Goal: Transaction & Acquisition: Purchase product/service

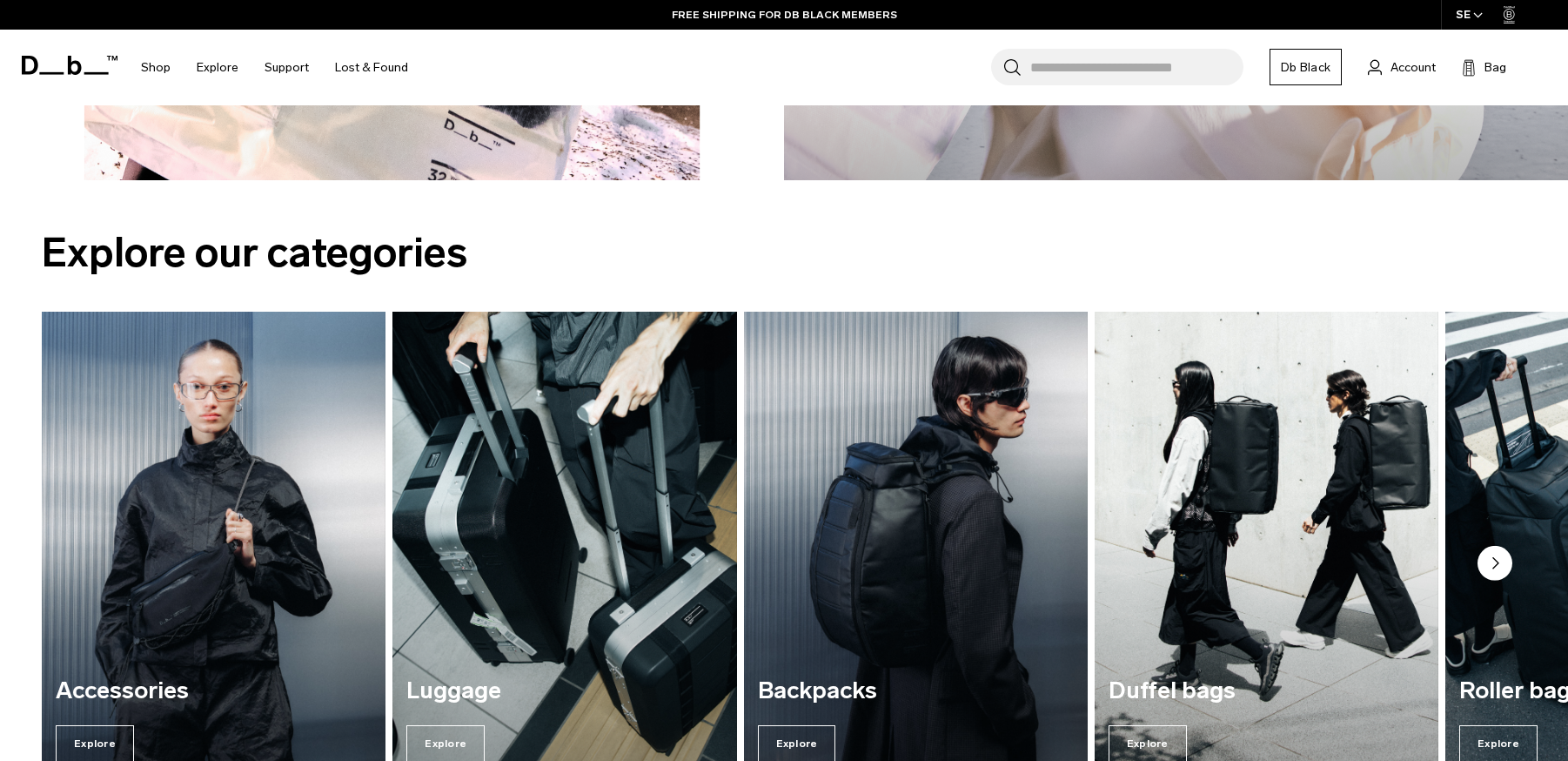
scroll to position [2303, 0]
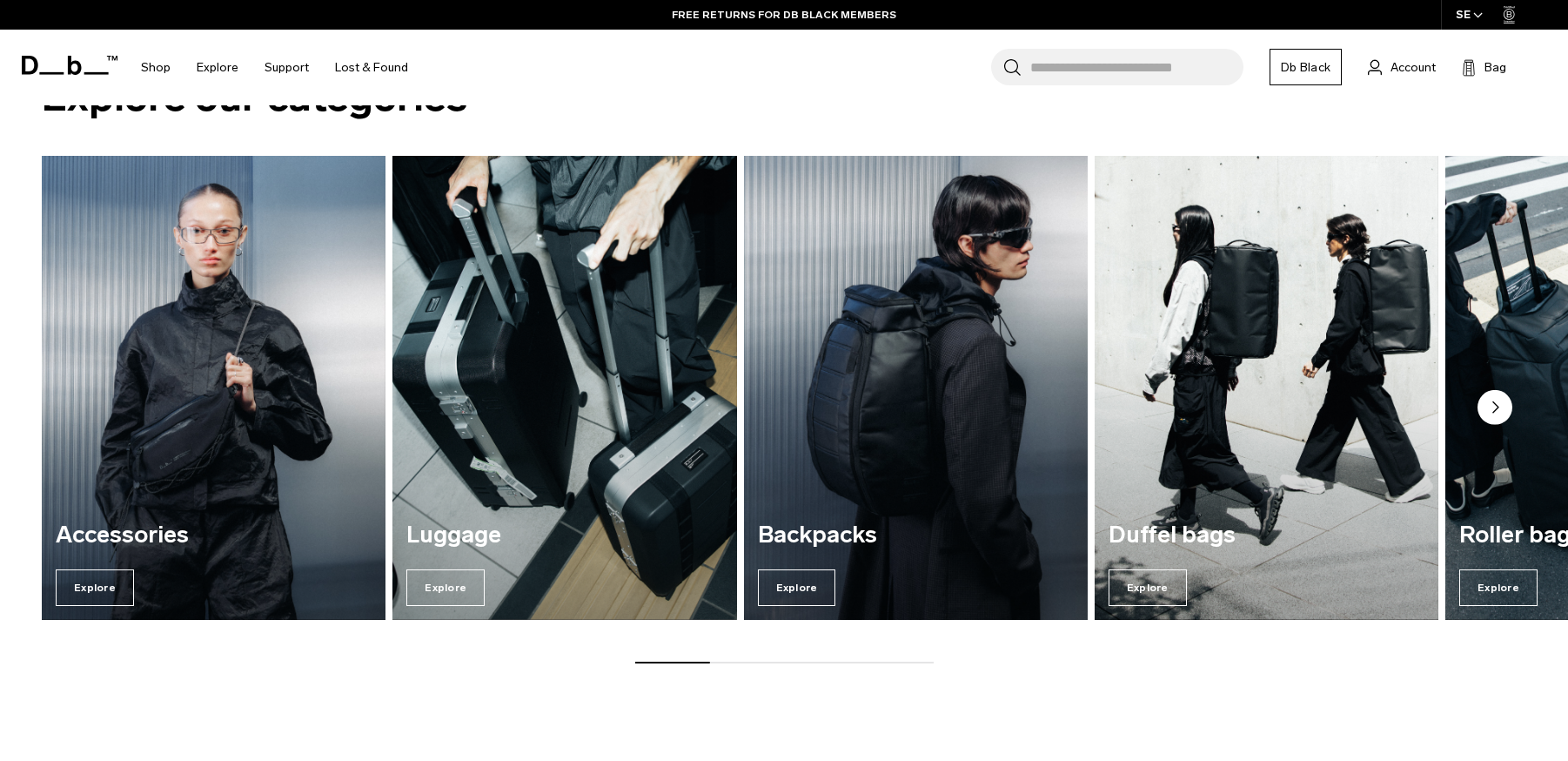
click at [909, 459] on img "3 / 7" at bounding box center [916, 387] width 354 height 479
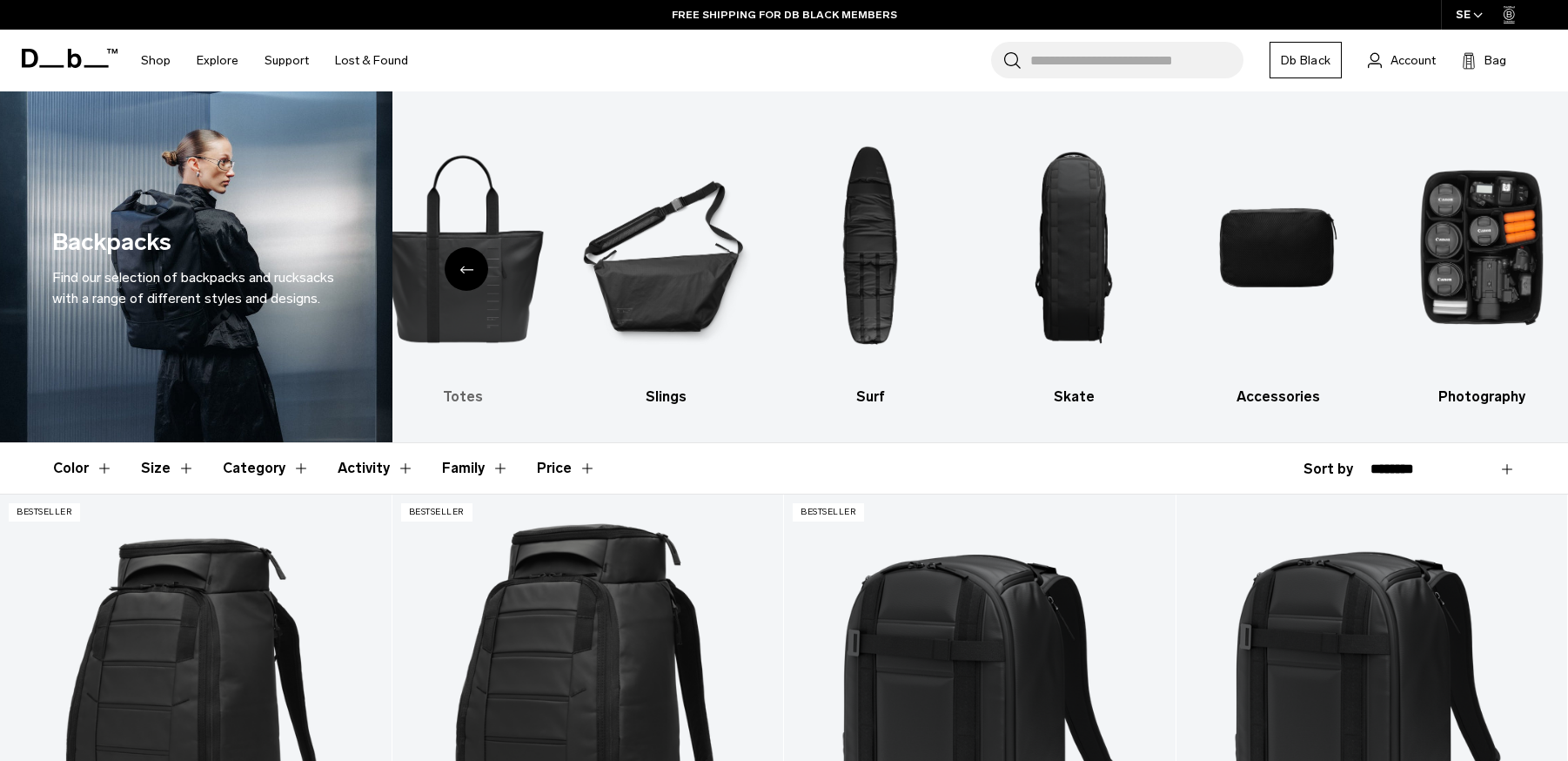
click at [490, 279] on img "5 / 10" at bounding box center [462, 248] width 173 height 261
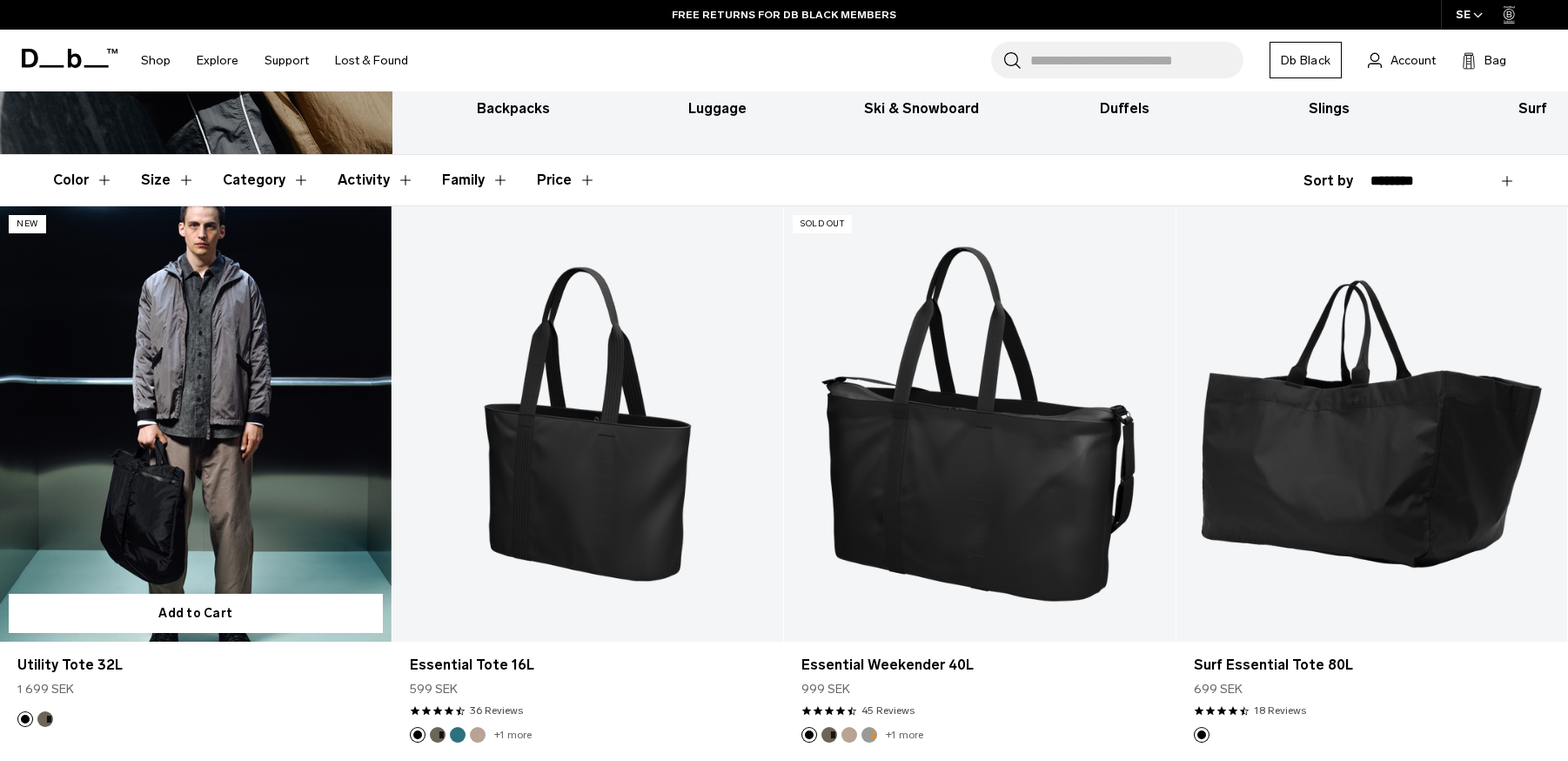
scroll to position [405, 0]
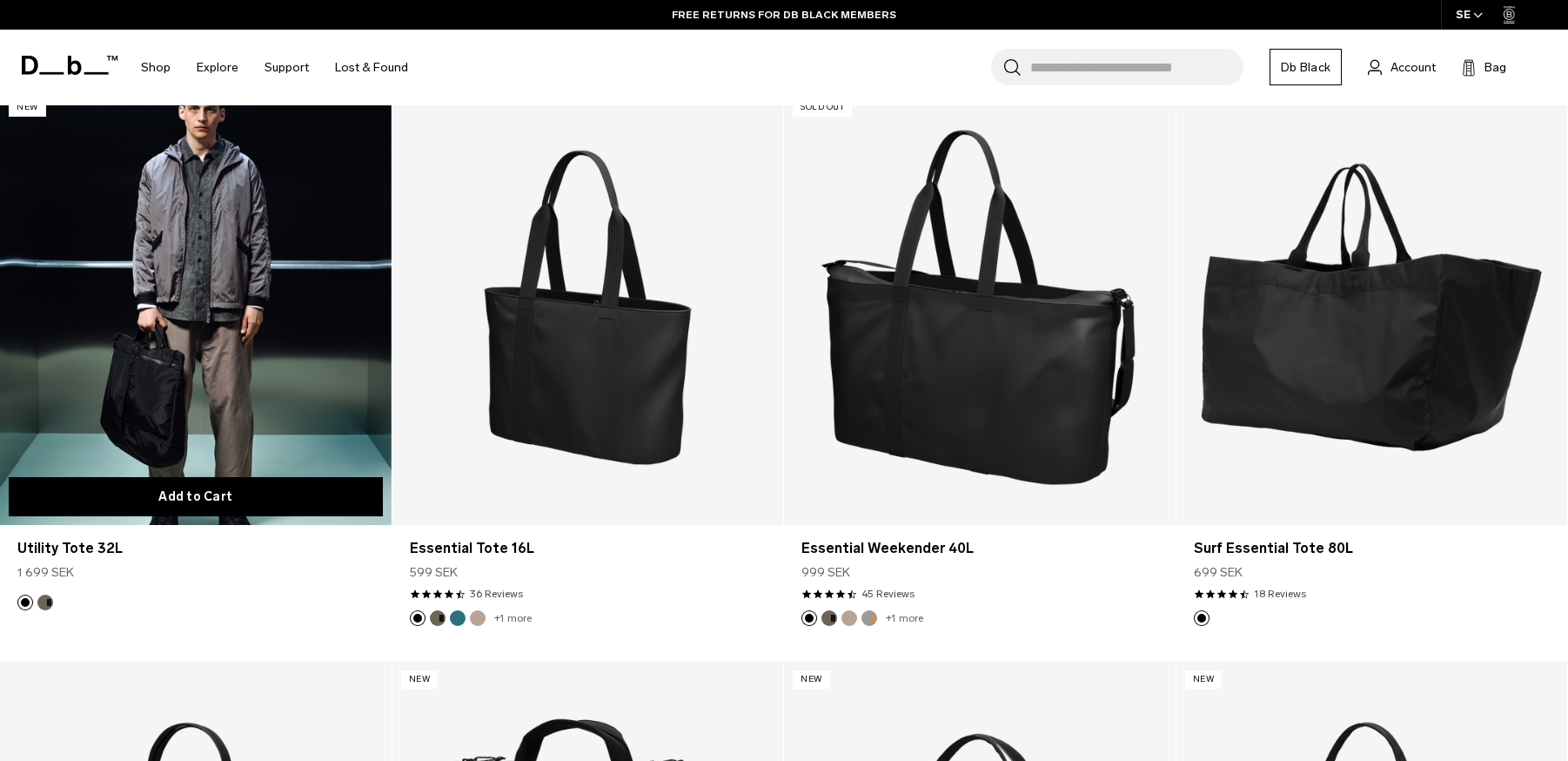
click at [202, 491] on button "Add to Cart" at bounding box center [196, 497] width 375 height 39
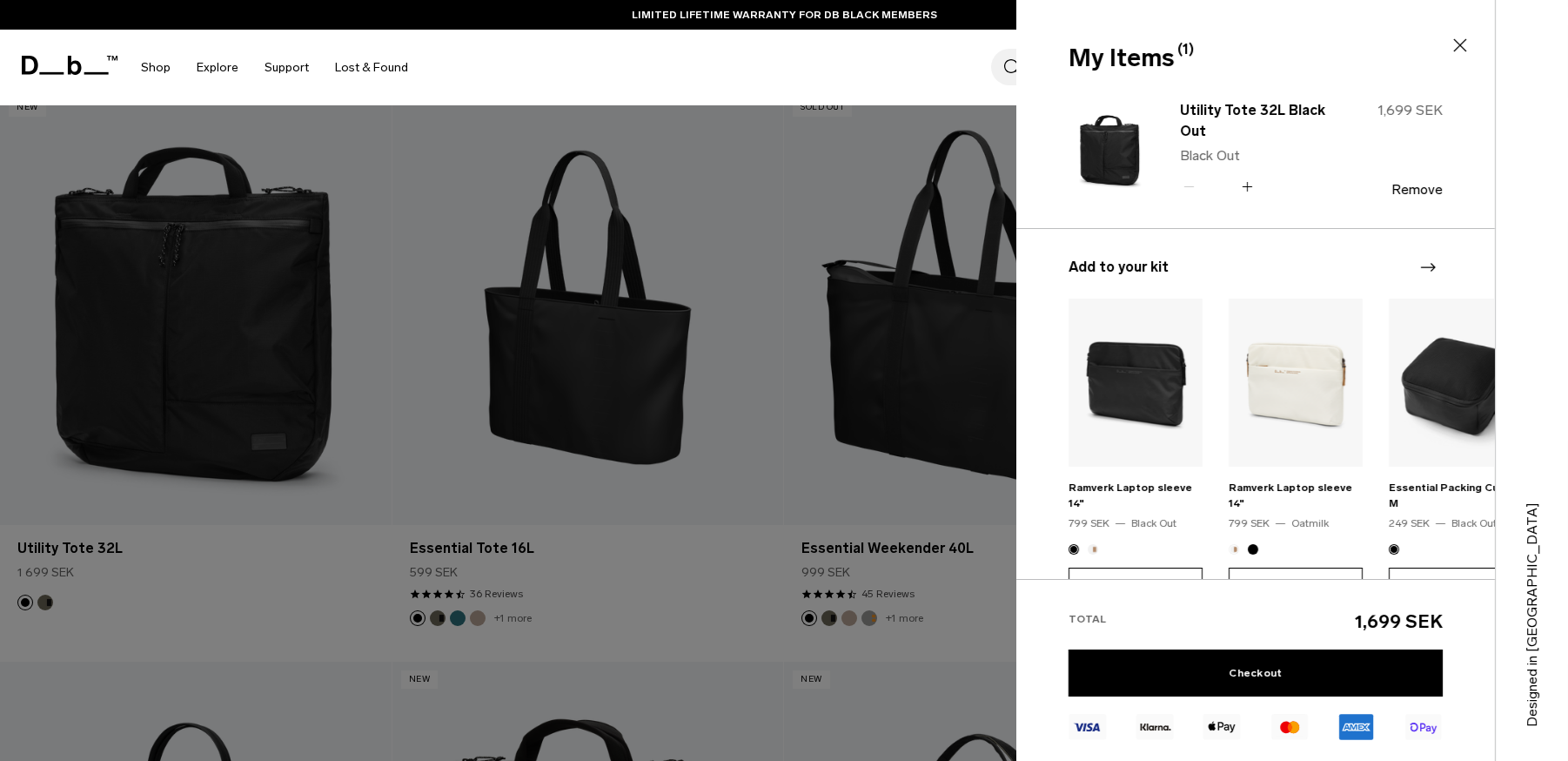
click at [1460, 48] on icon at bounding box center [1460, 44] width 21 height 21
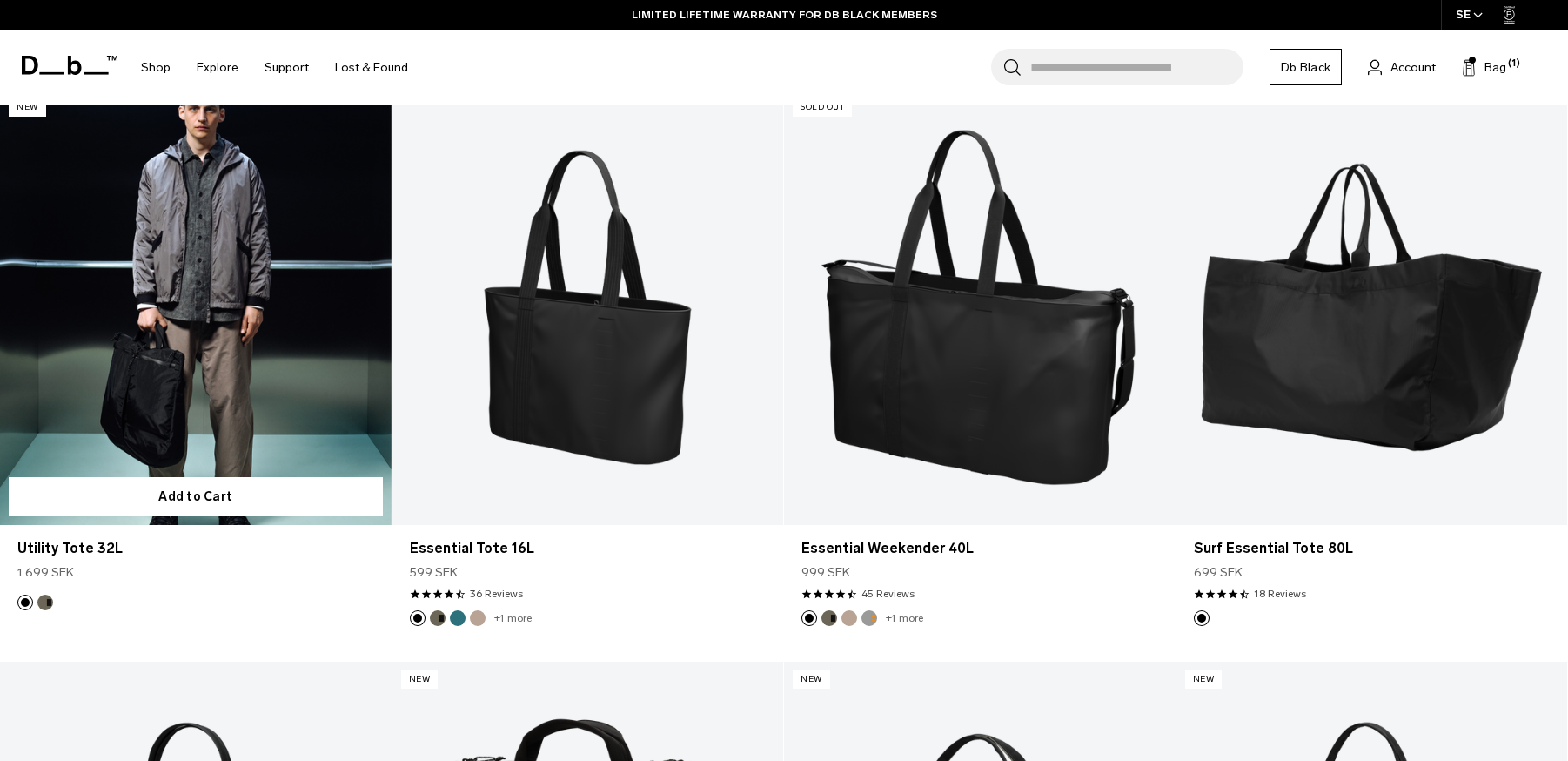
click at [261, 328] on link "Utility Tote 32L" at bounding box center [196, 307] width 391 height 435
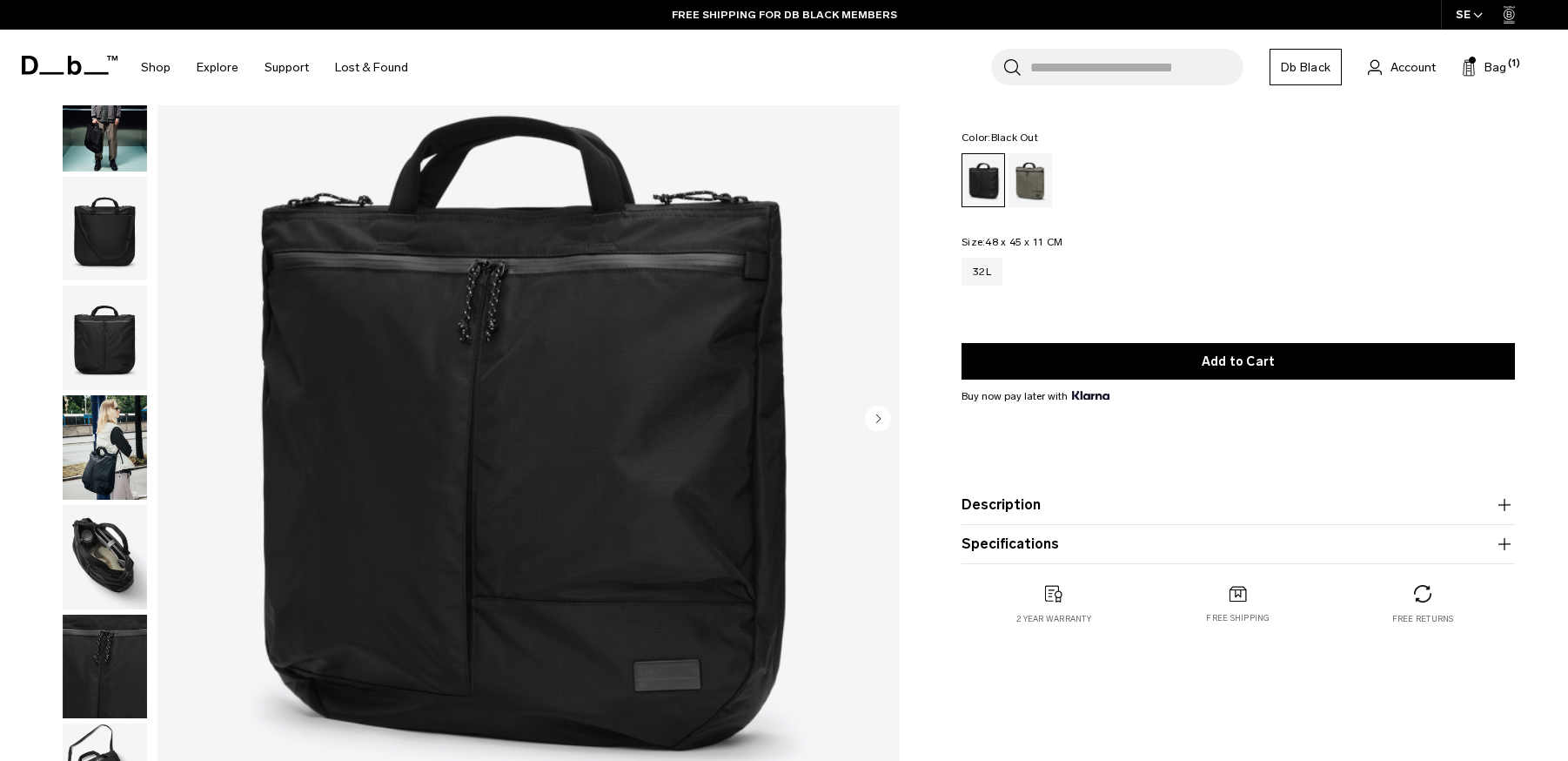
scroll to position [165, 0]
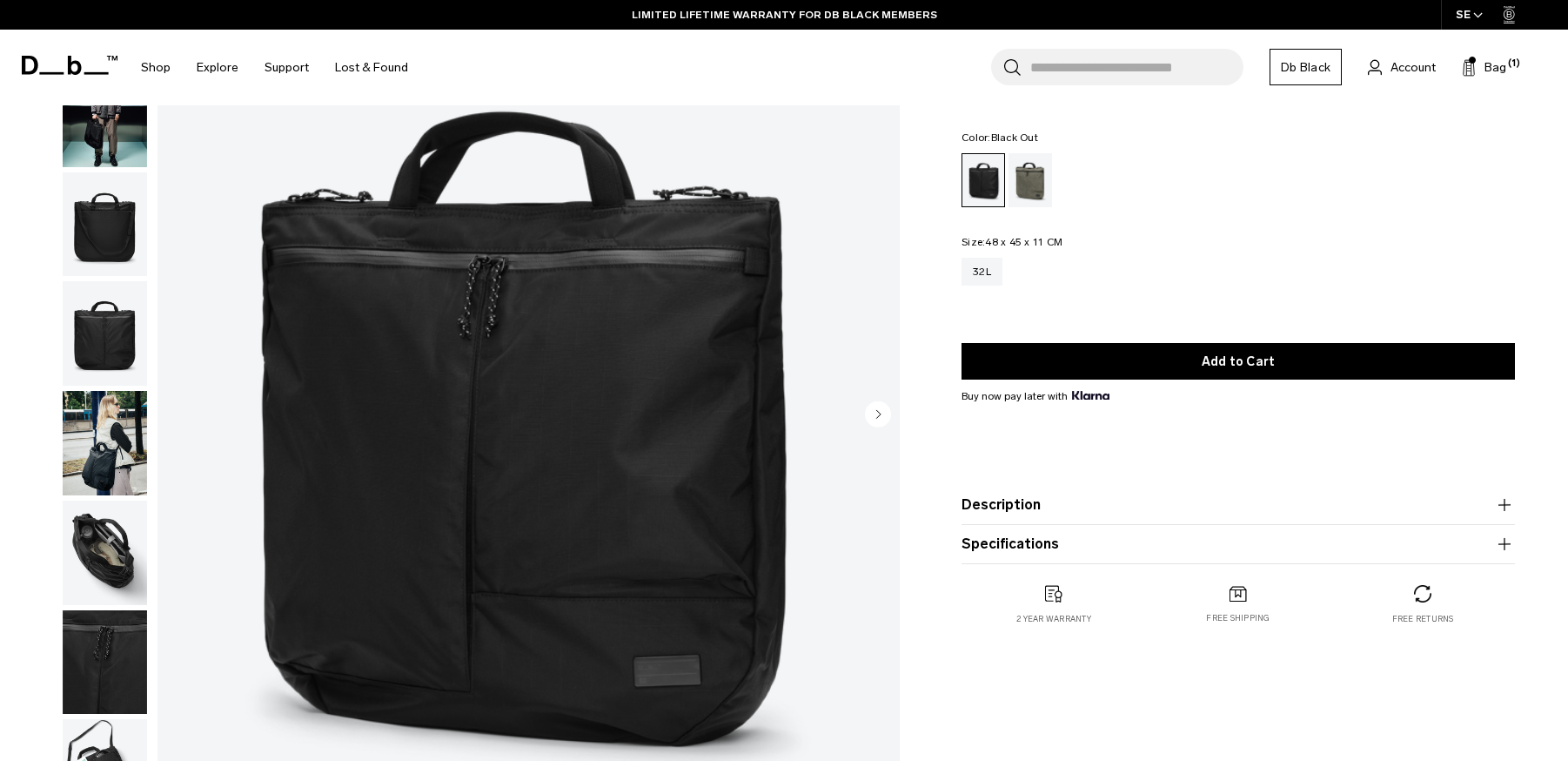
click at [94, 556] on img "button" at bounding box center [105, 553] width 85 height 104
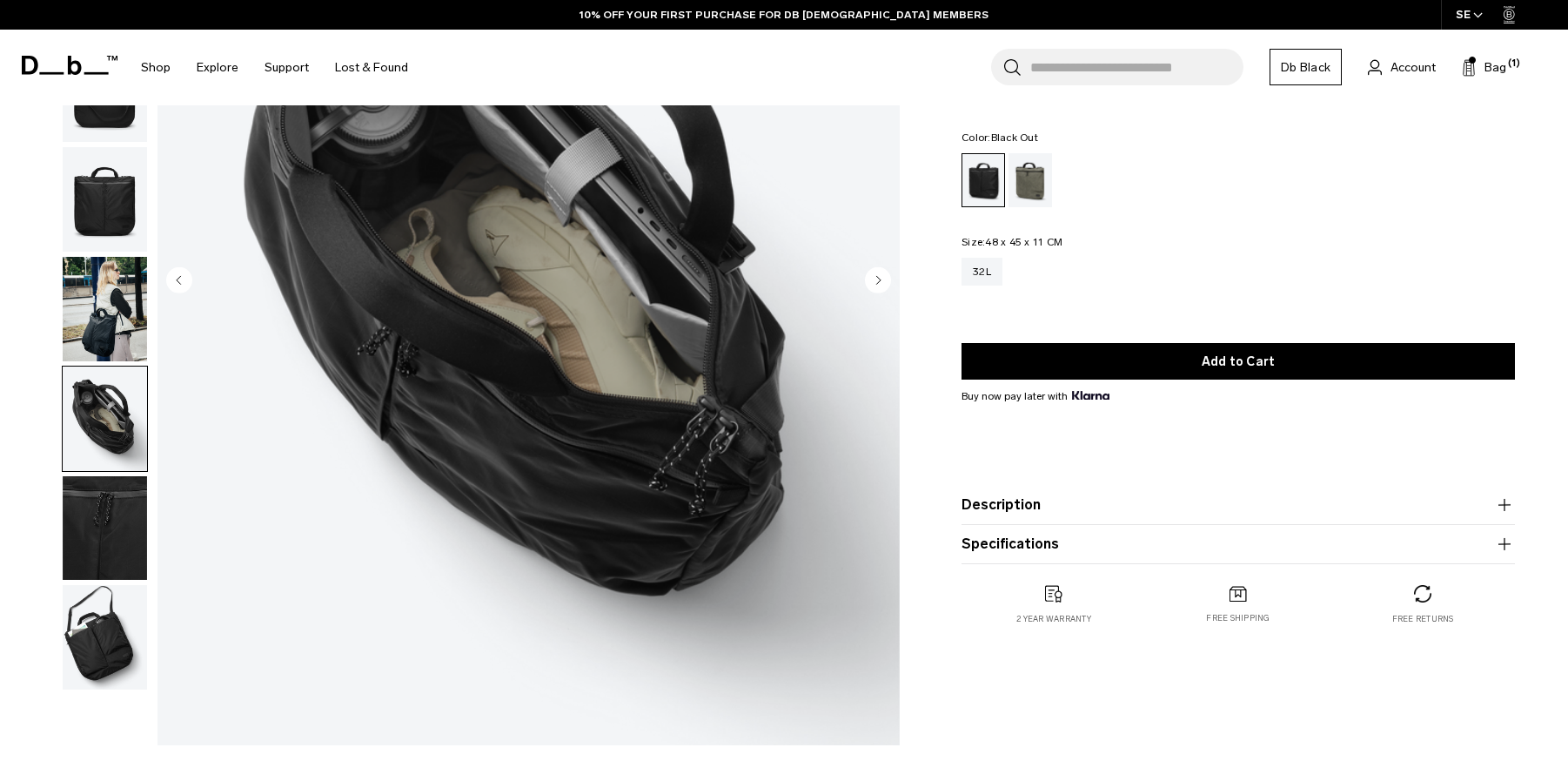
scroll to position [305, 0]
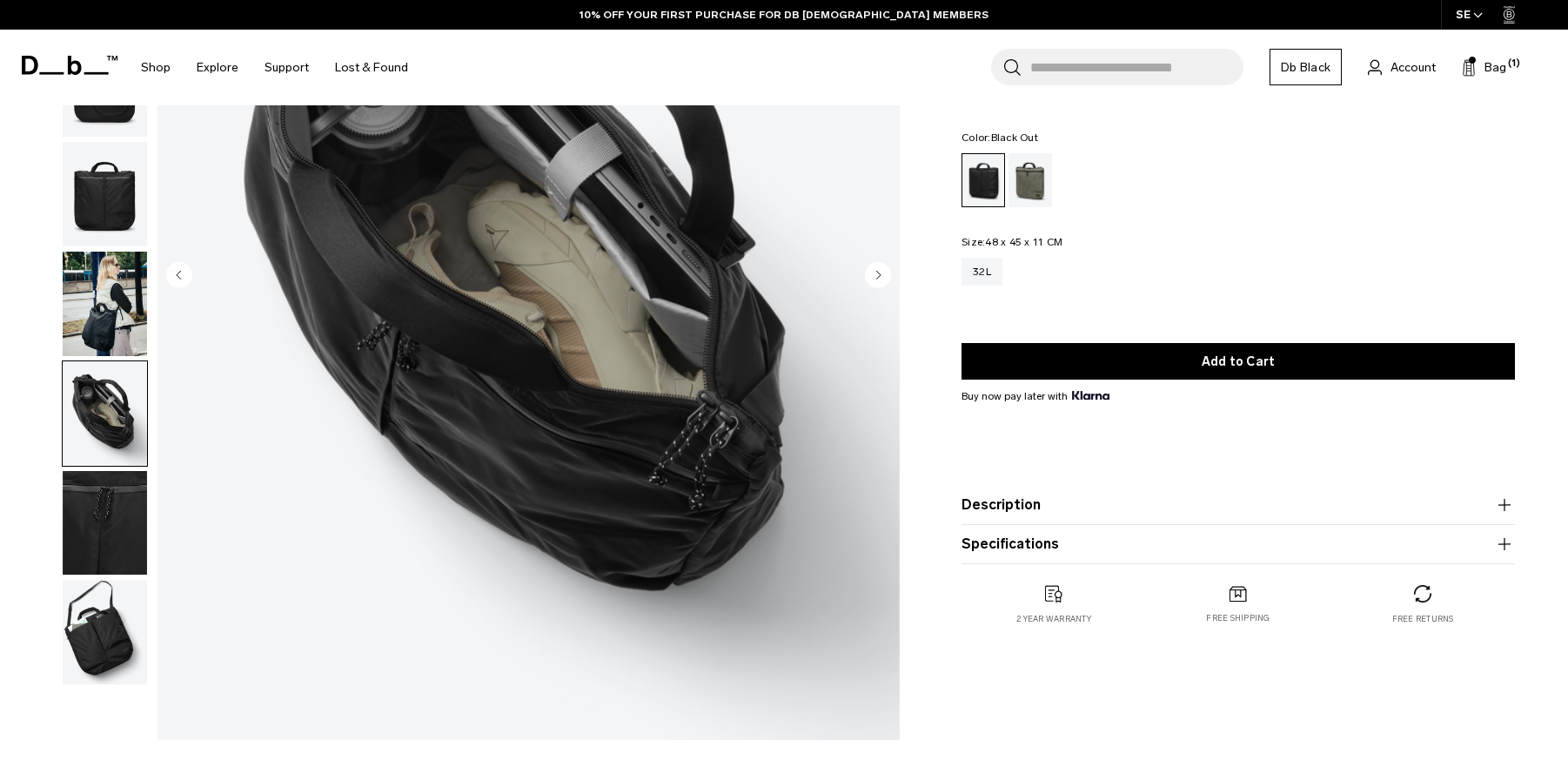
click at [97, 603] on img "button" at bounding box center [105, 632] width 85 height 104
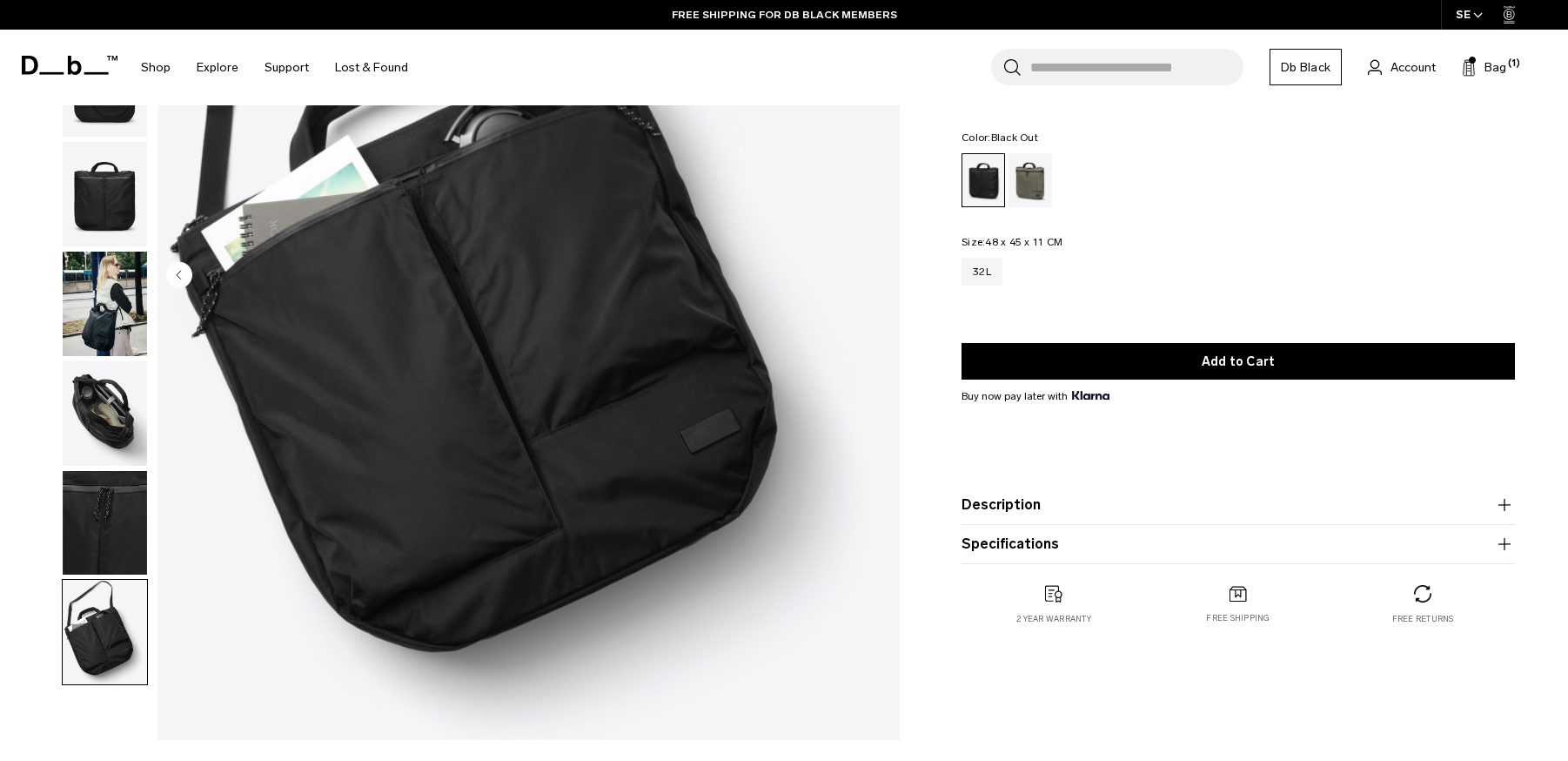
scroll to position [0, 0]
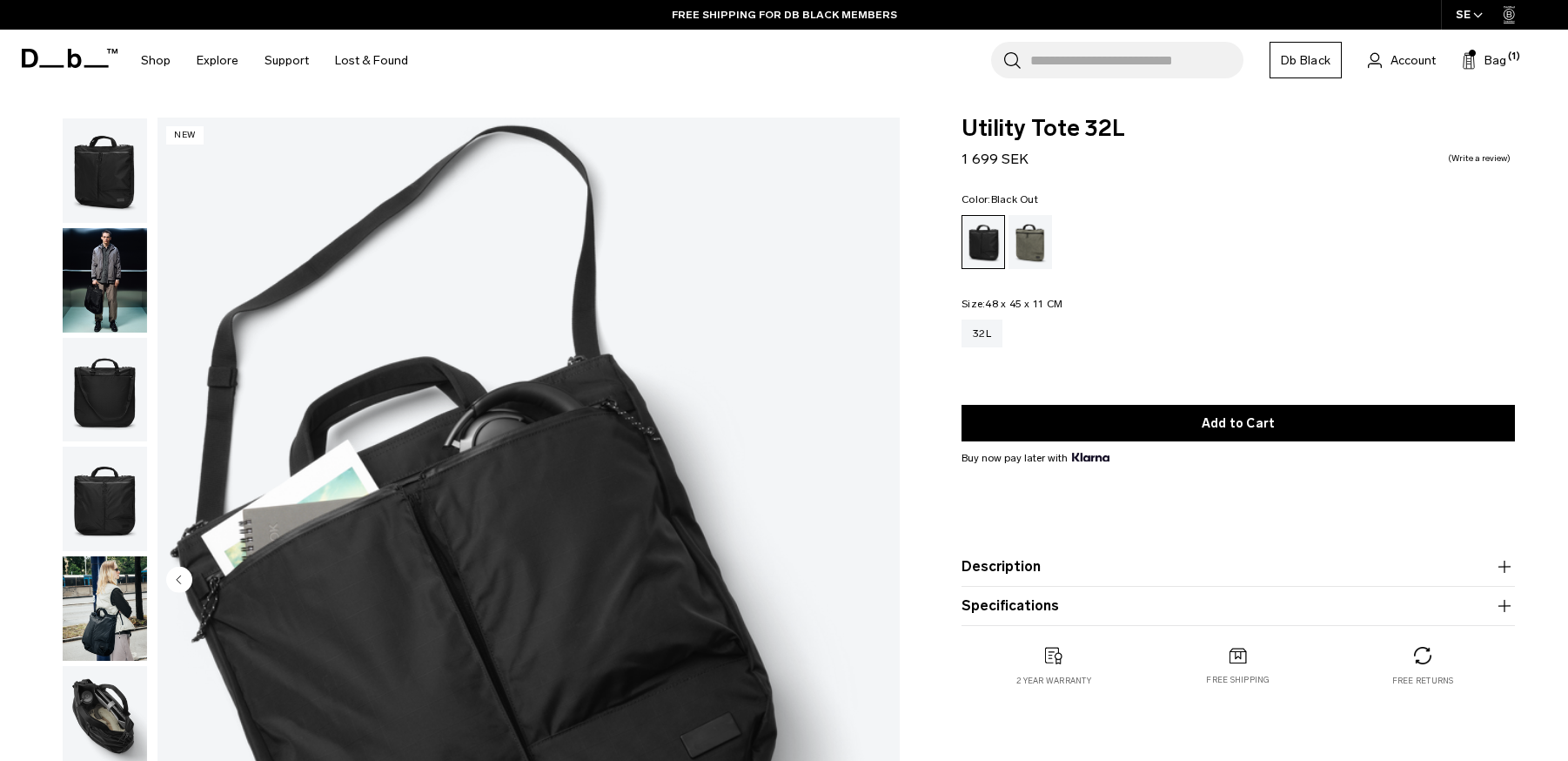
click at [111, 488] on img "button" at bounding box center [105, 498] width 85 height 104
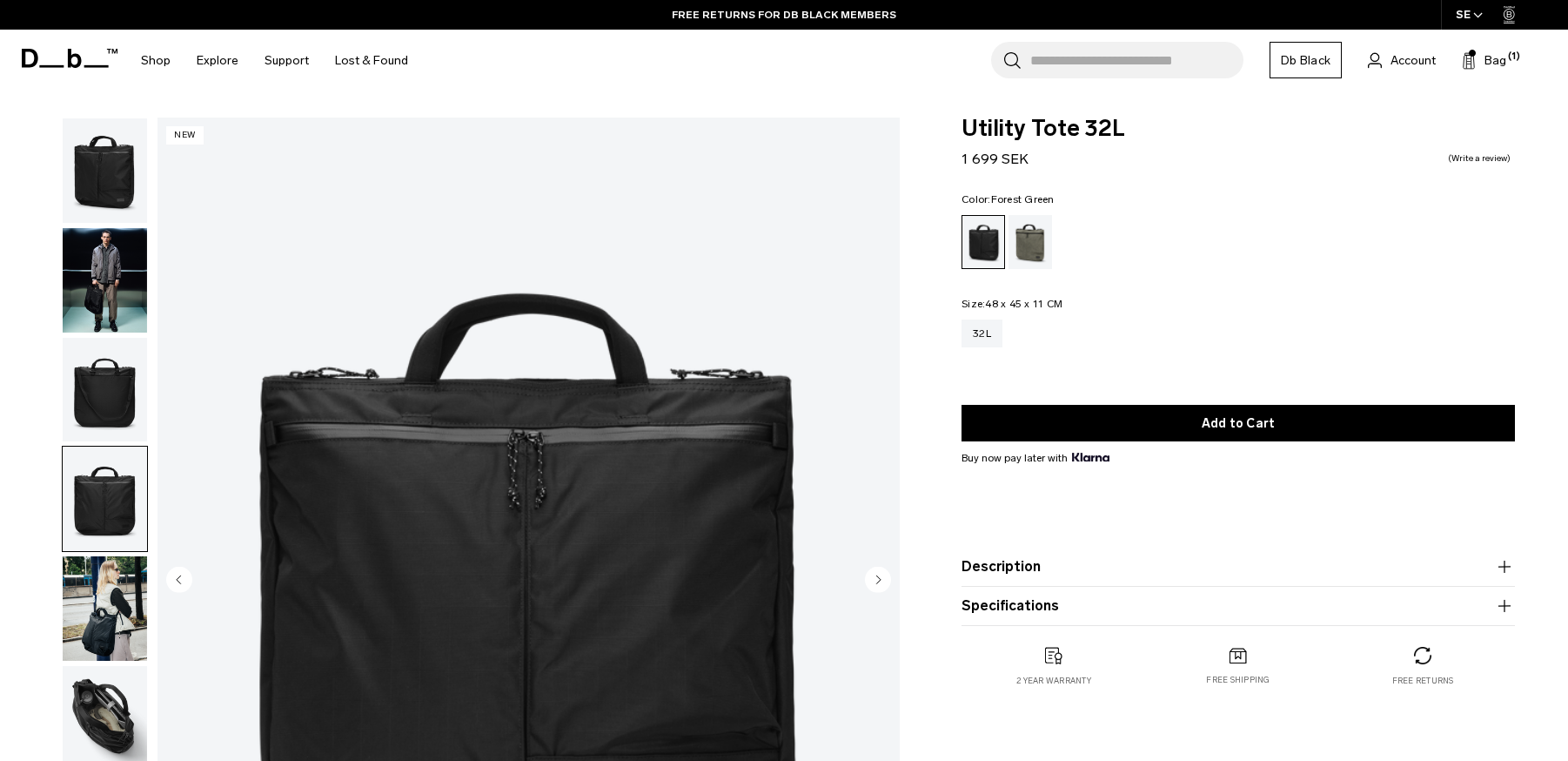
click at [1023, 251] on div "Forest Green" at bounding box center [1030, 242] width 44 height 54
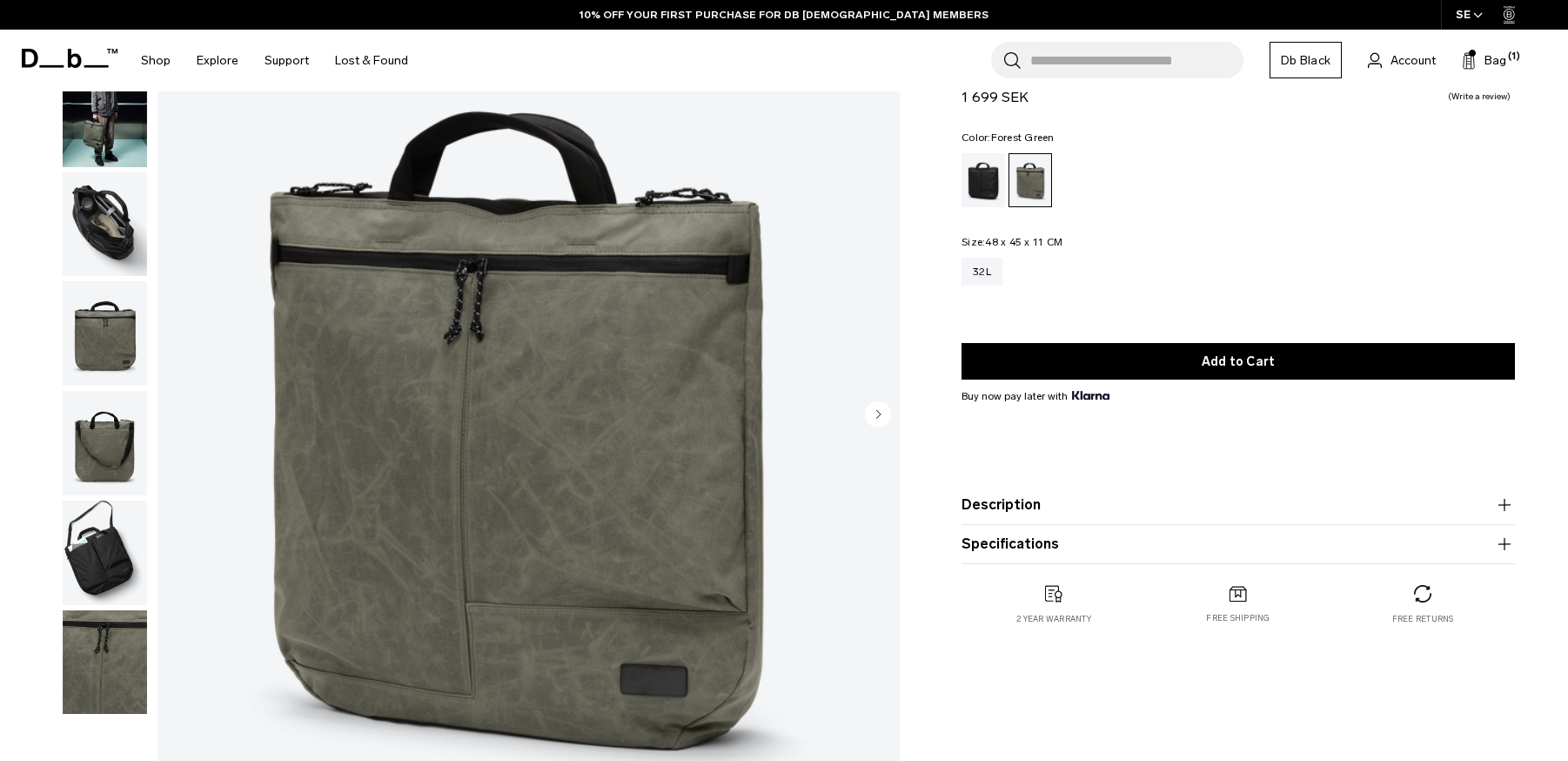
scroll to position [205, 0]
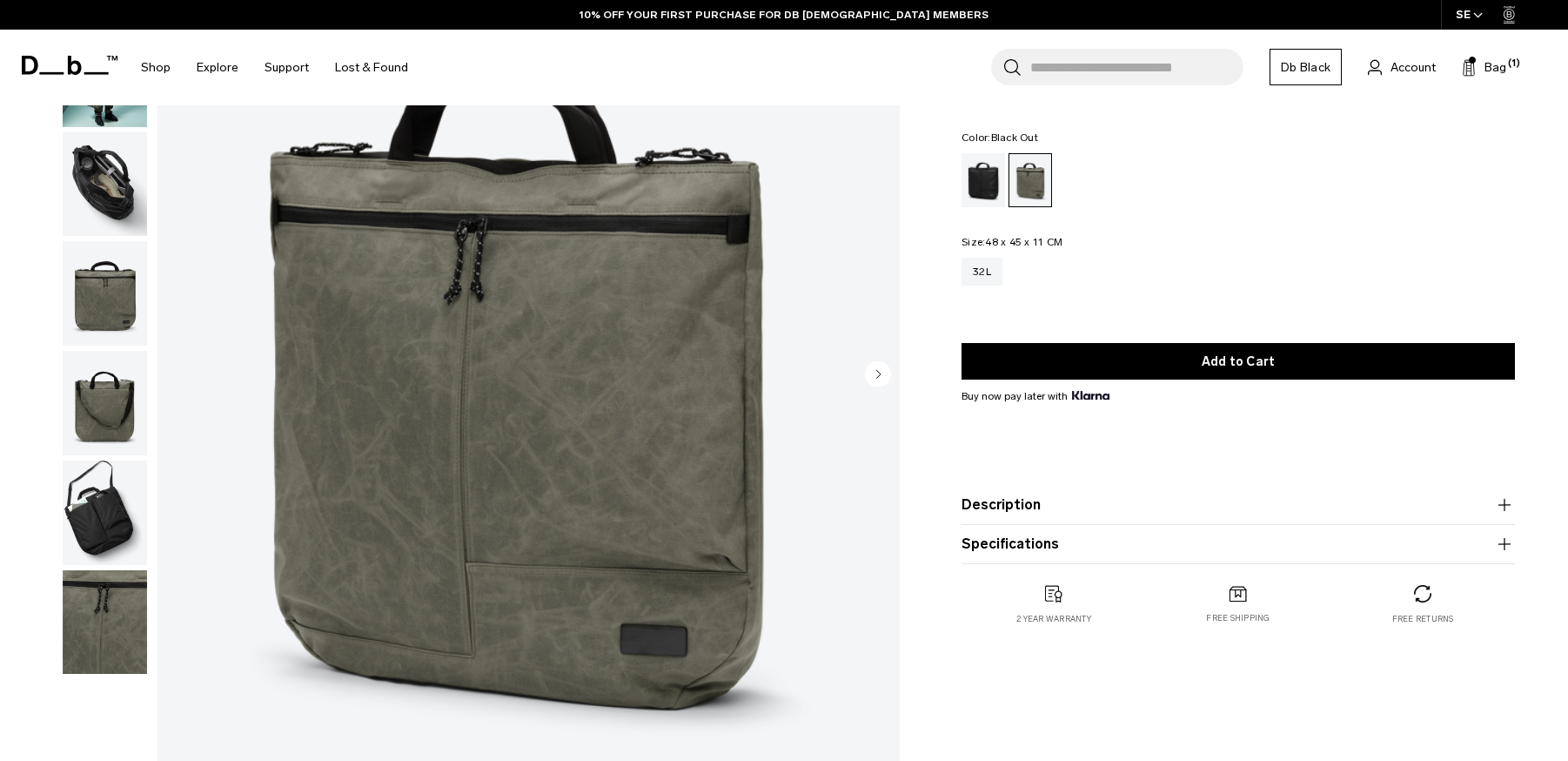
click at [980, 167] on div "Black Out" at bounding box center [983, 180] width 44 height 54
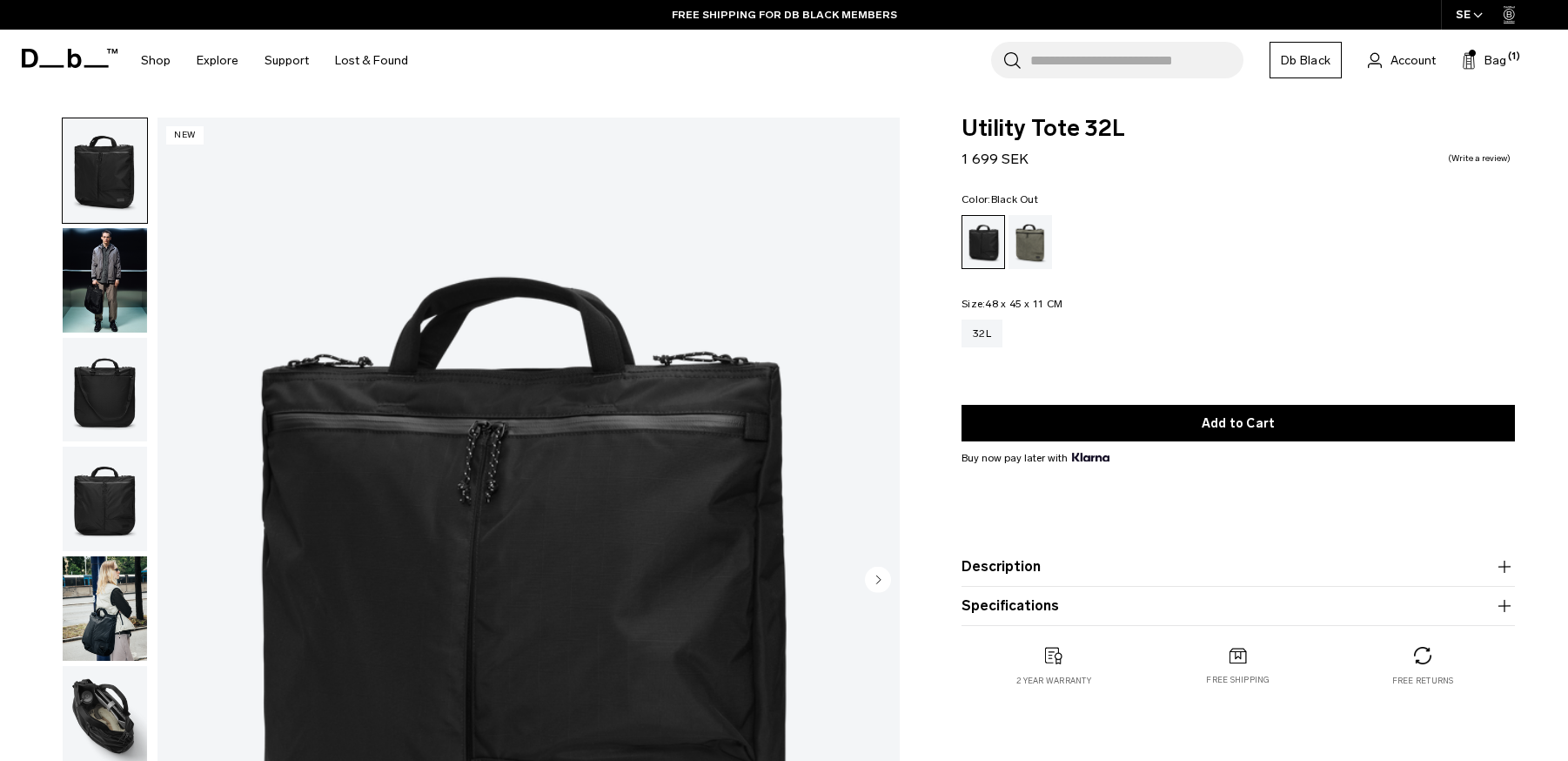
click at [111, 277] on img "button" at bounding box center [105, 280] width 85 height 104
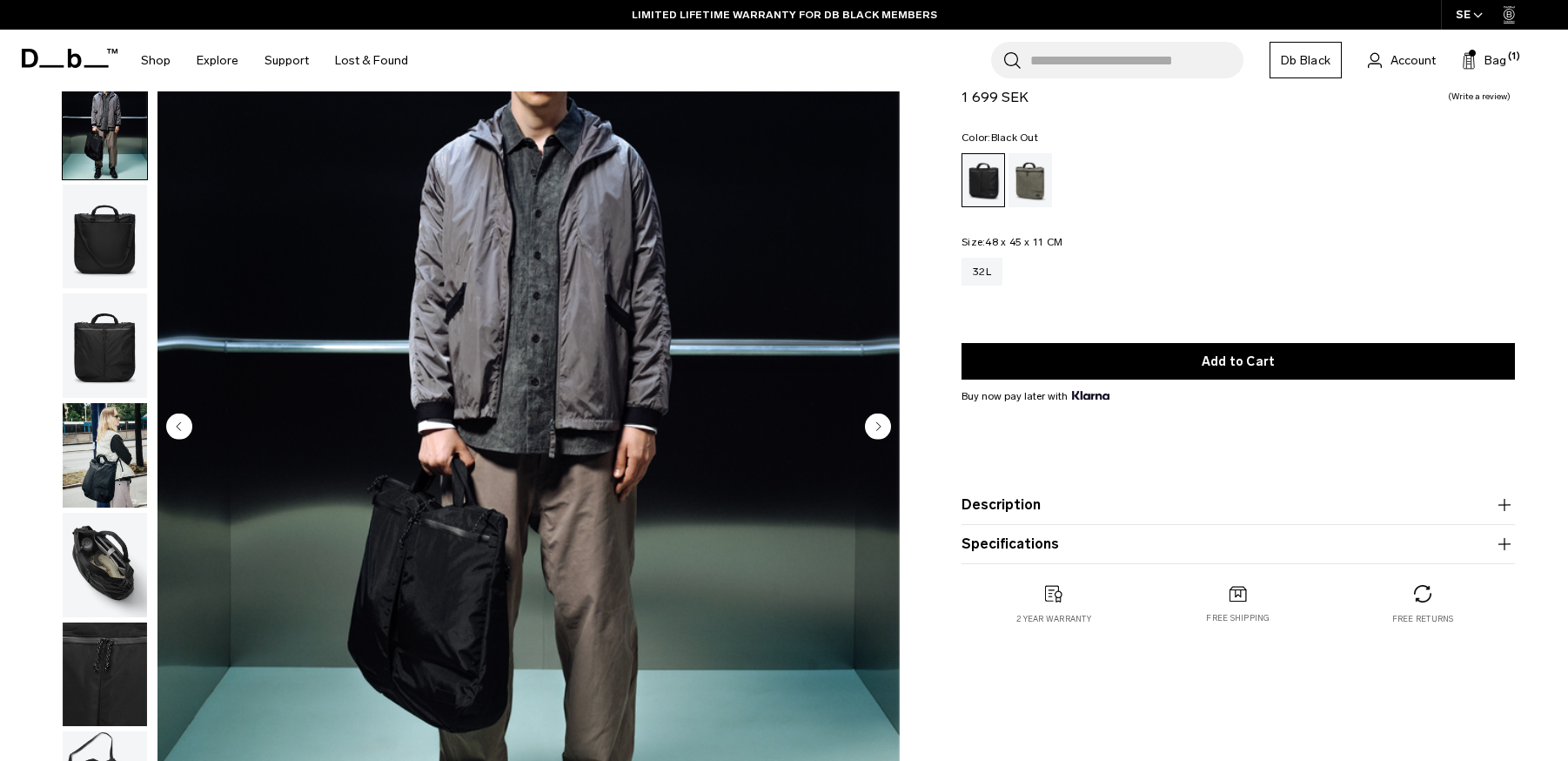
scroll to position [245, 0]
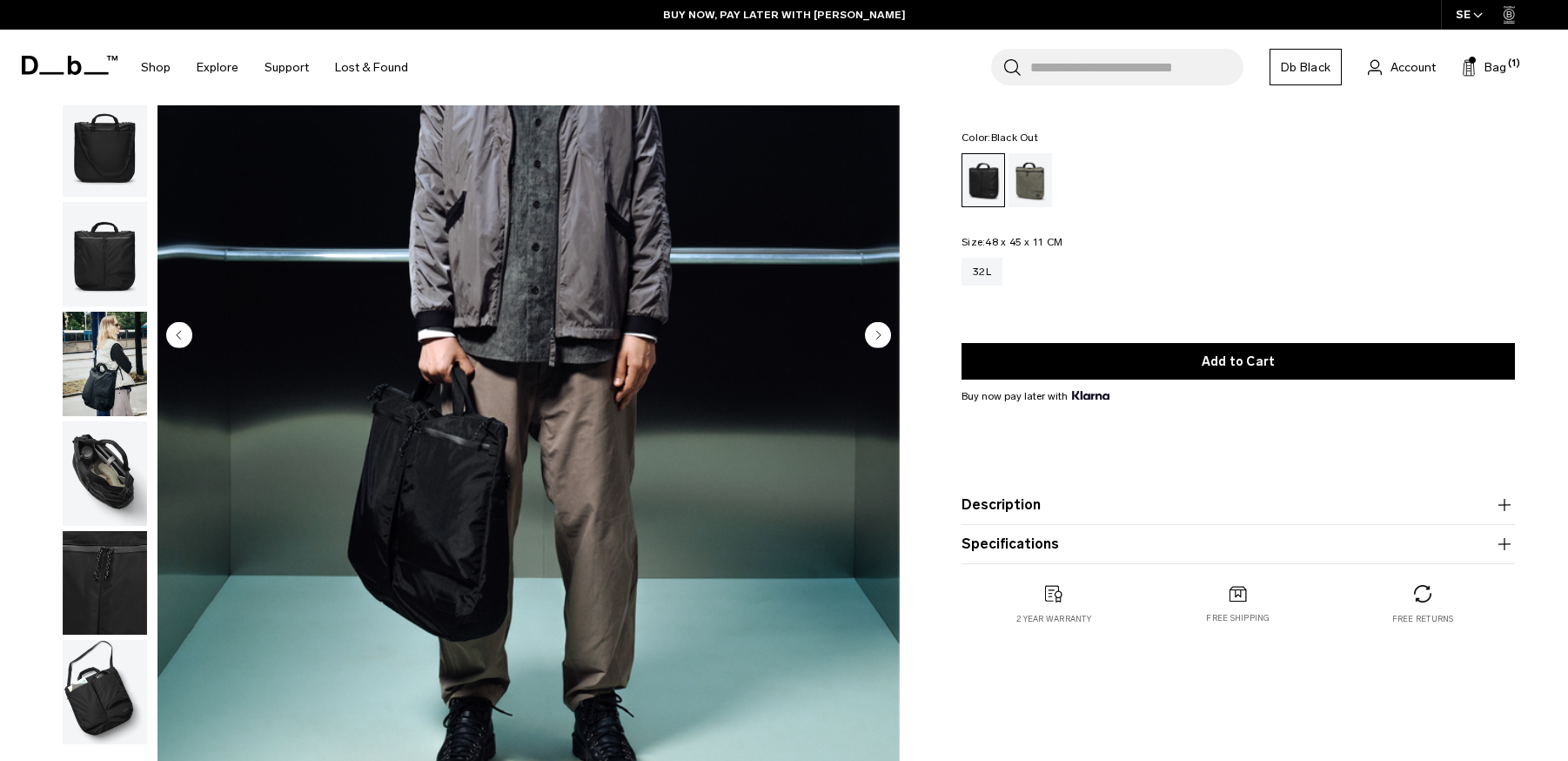
click at [109, 461] on img "button" at bounding box center [105, 473] width 85 height 104
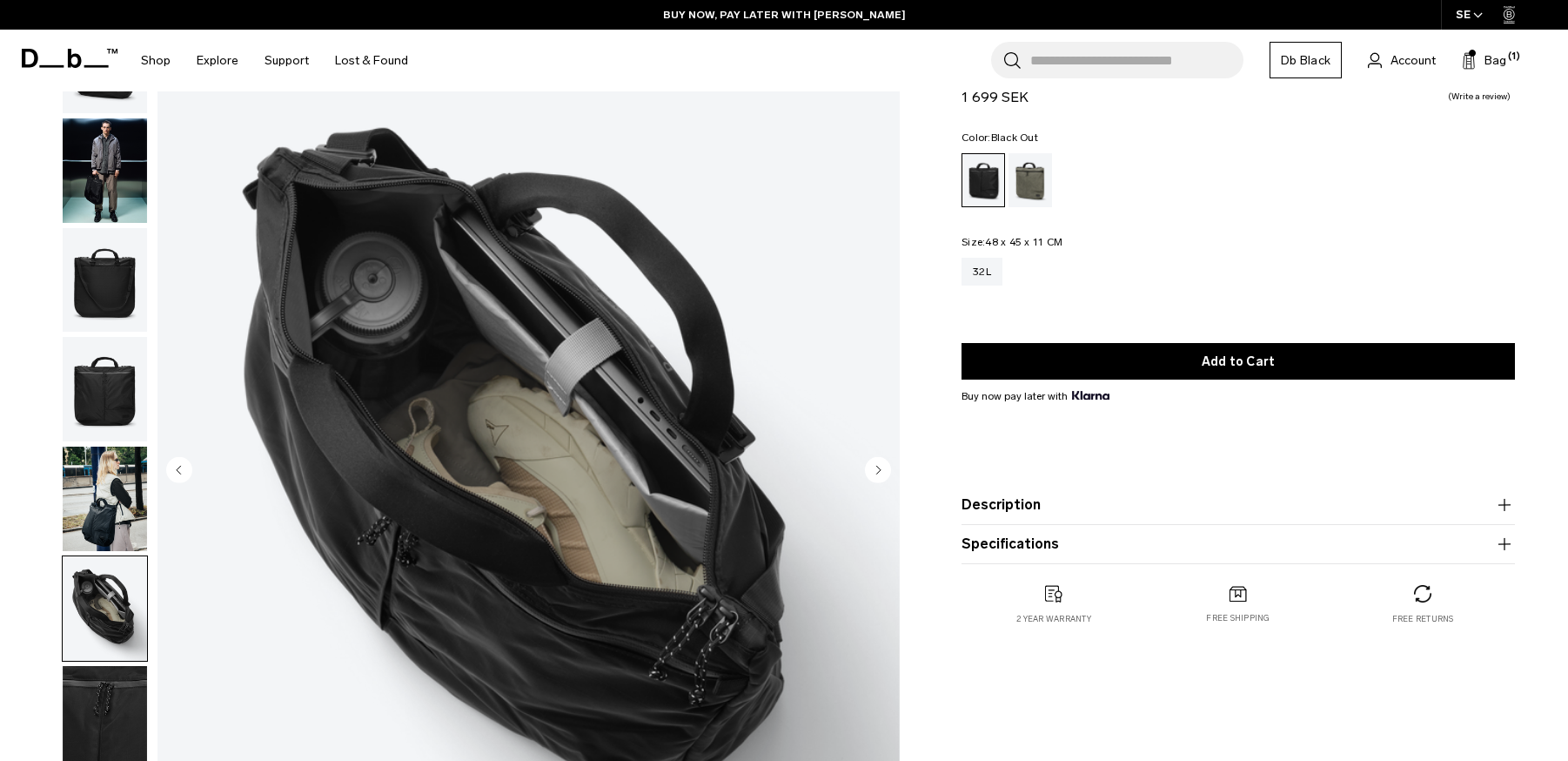
scroll to position [108, 0]
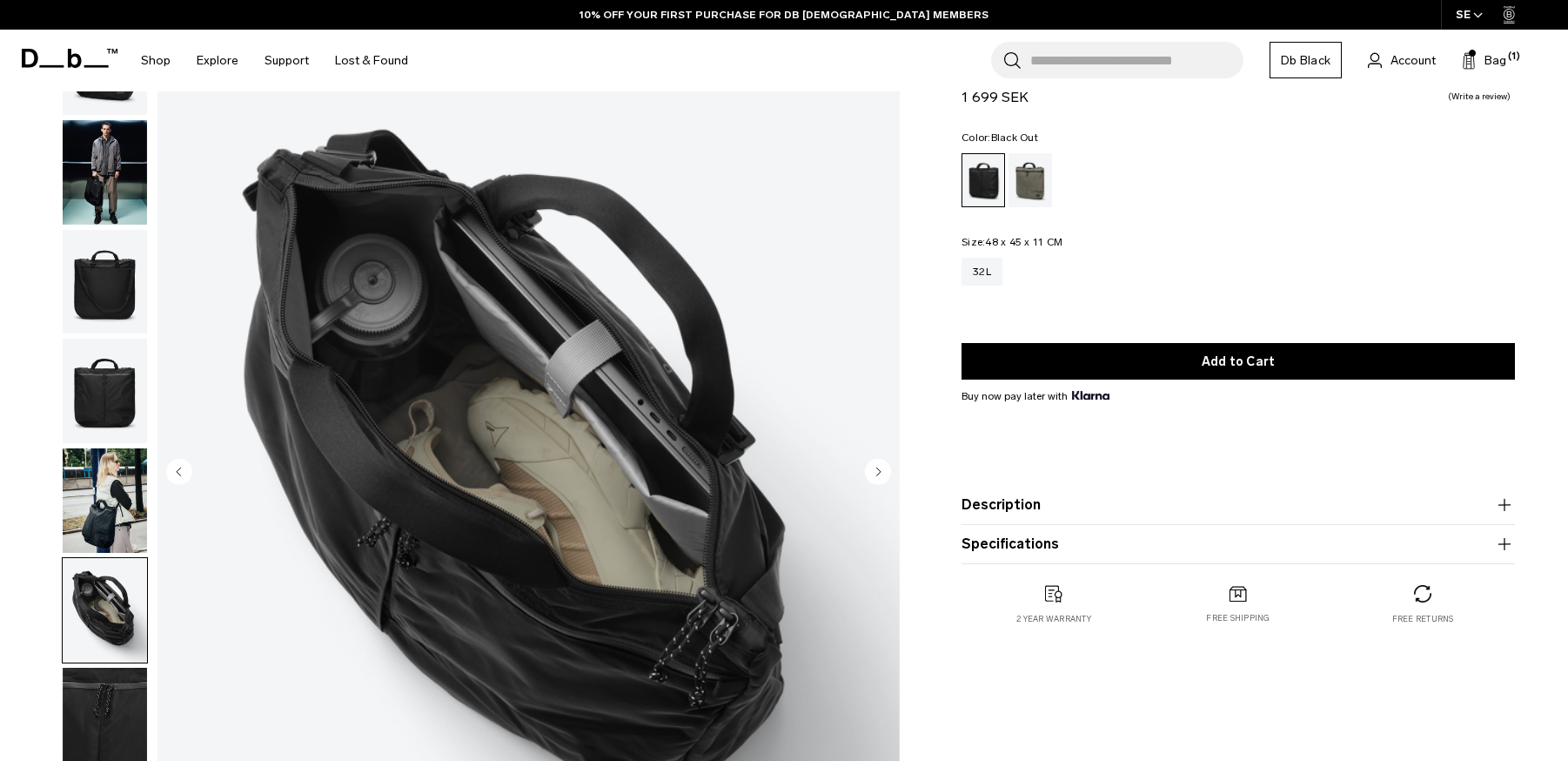
click at [870, 474] on circle "Next slide" at bounding box center [878, 471] width 27 height 27
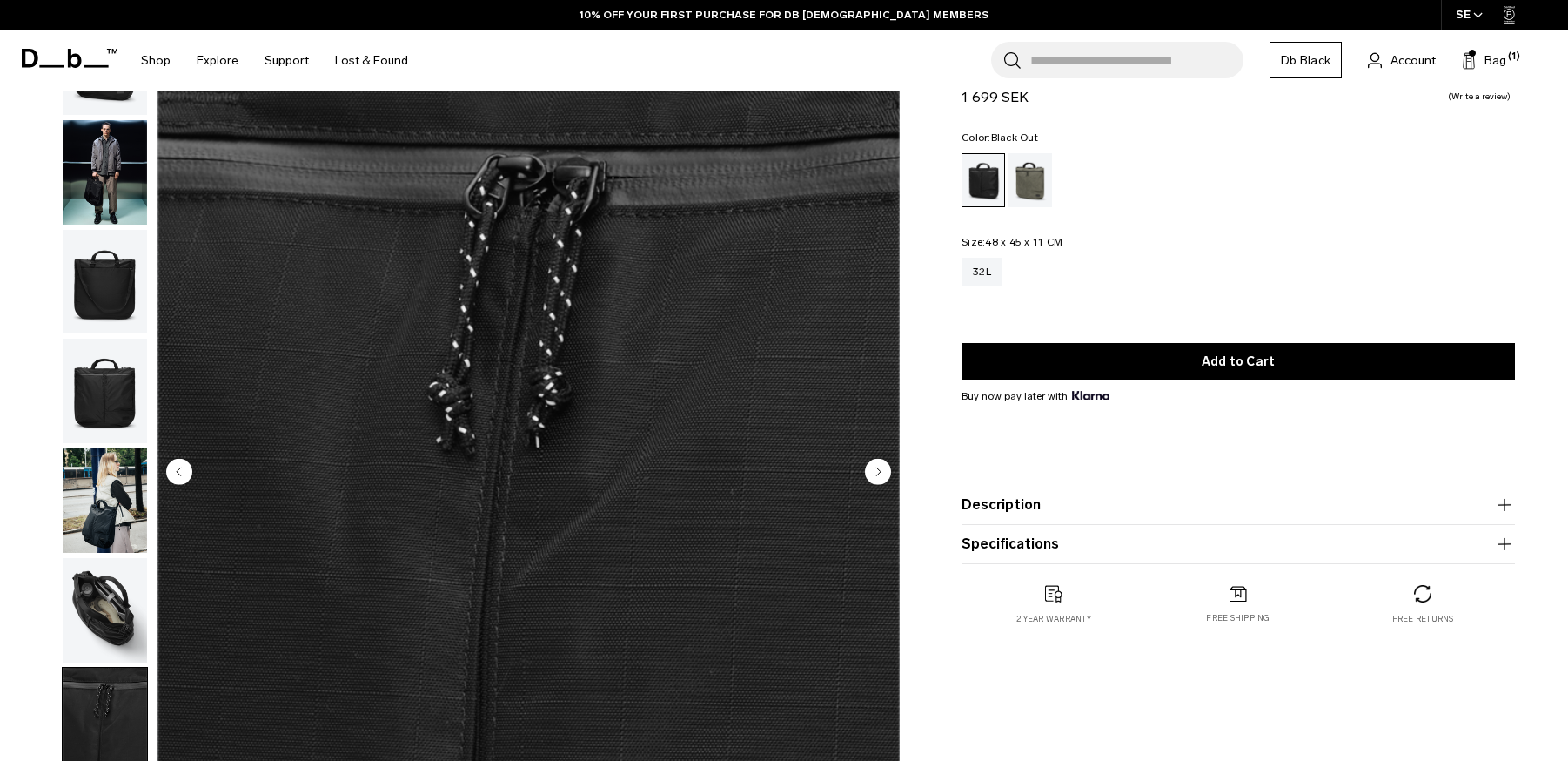
click at [870, 474] on circle "Next slide" at bounding box center [878, 471] width 27 height 27
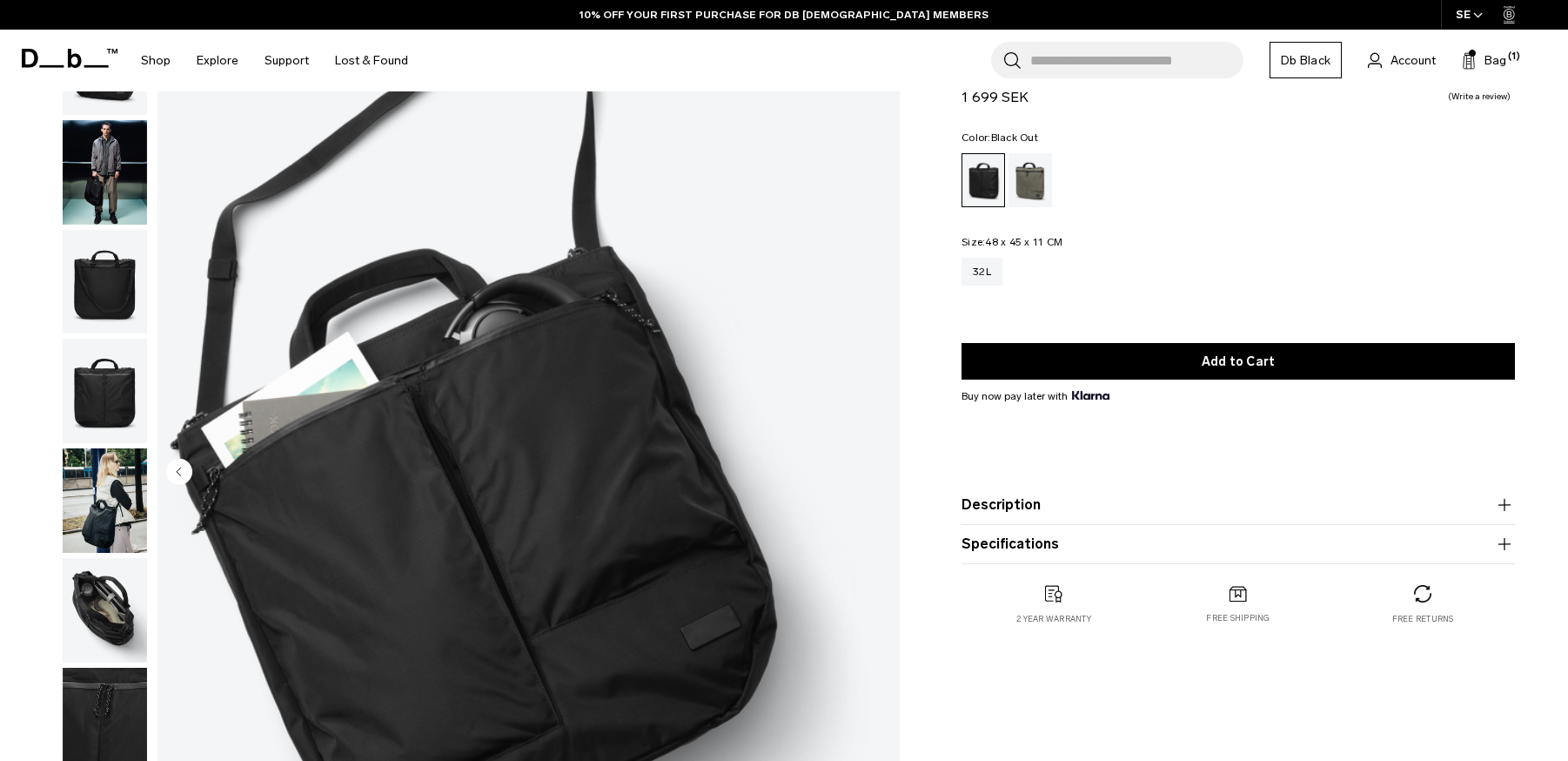
click at [870, 474] on img "8 / 8" at bounding box center [528, 473] width 742 height 927
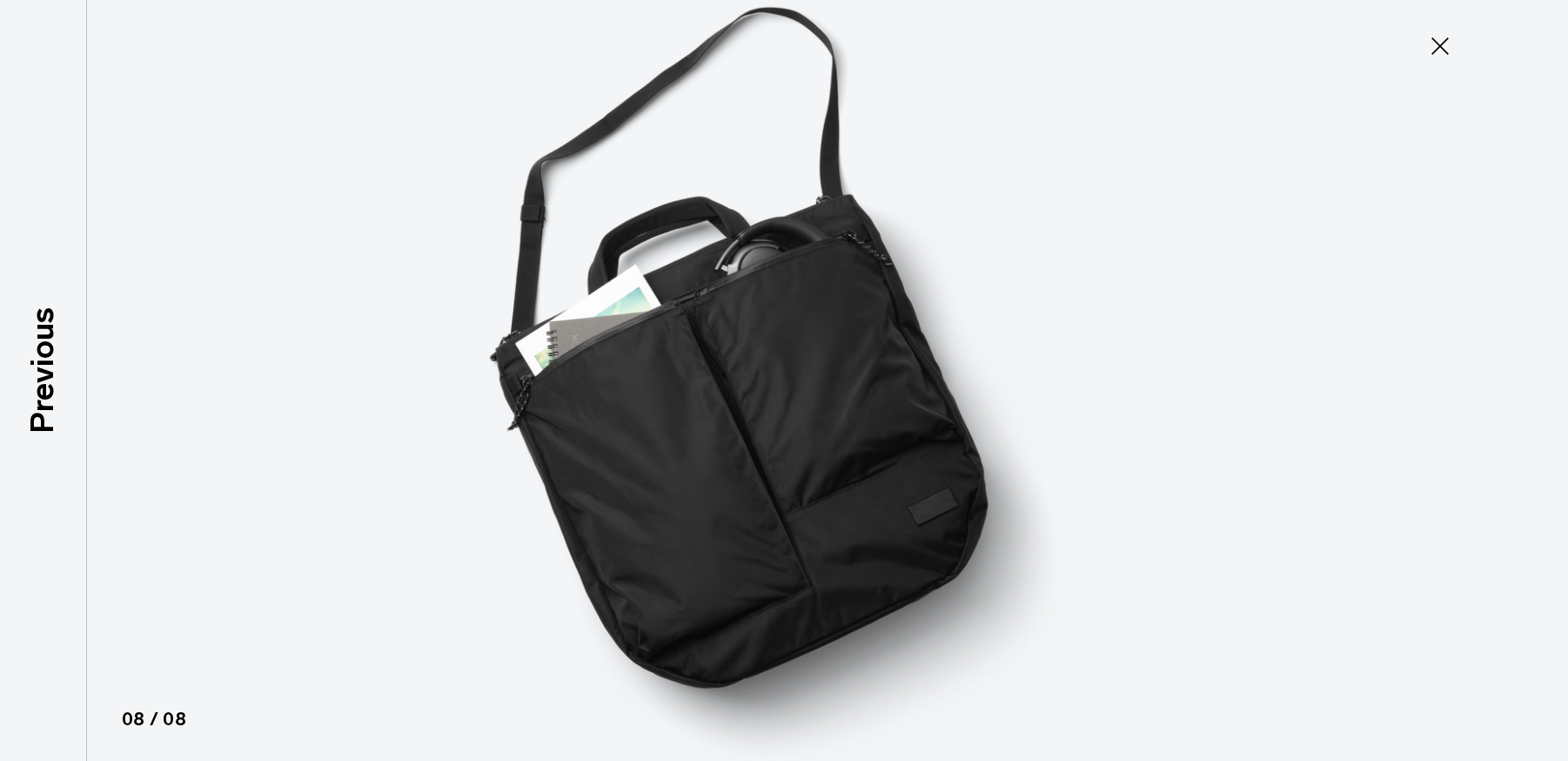
click at [1437, 41] on icon at bounding box center [1440, 46] width 28 height 28
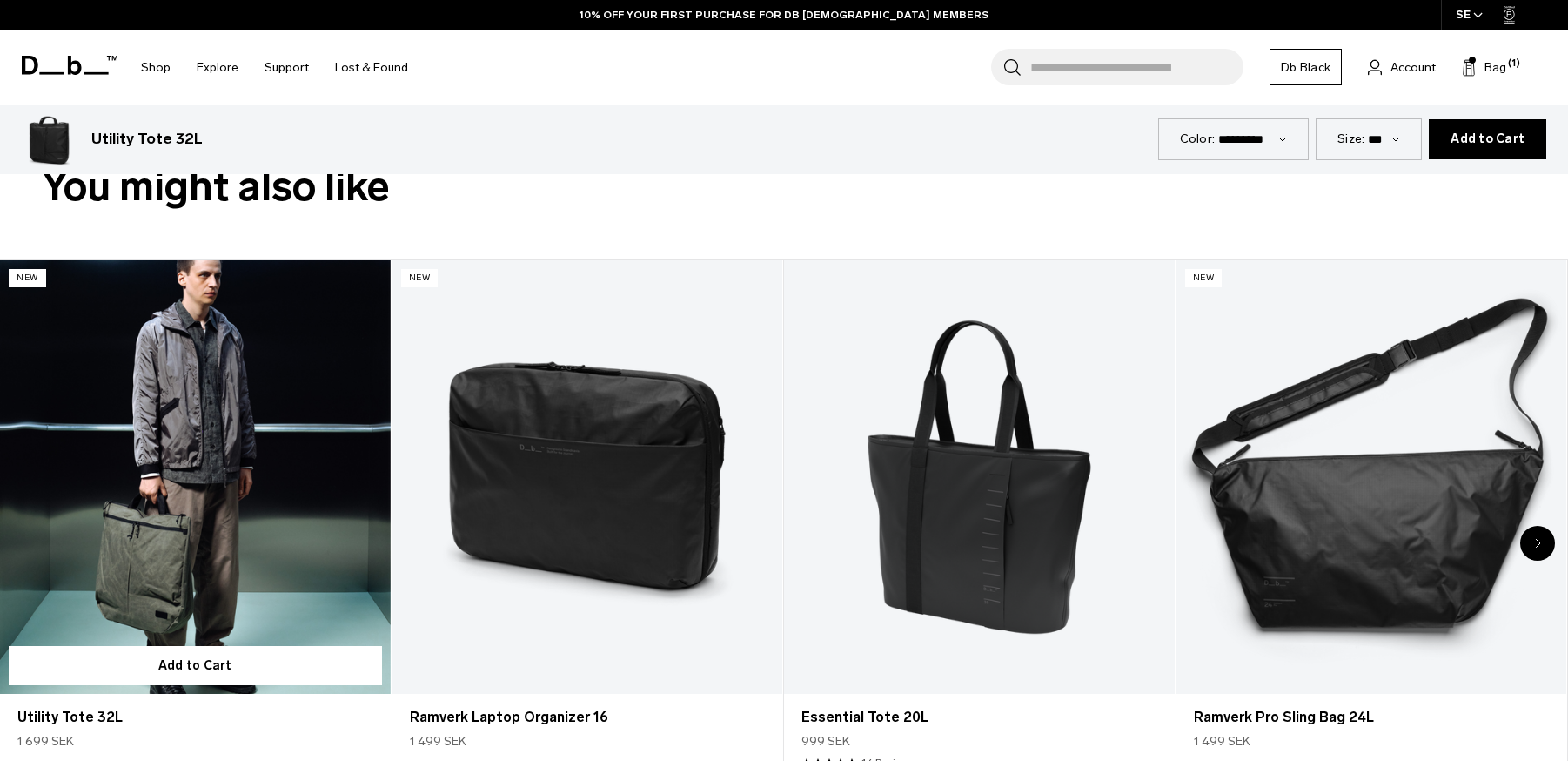
scroll to position [945, 0]
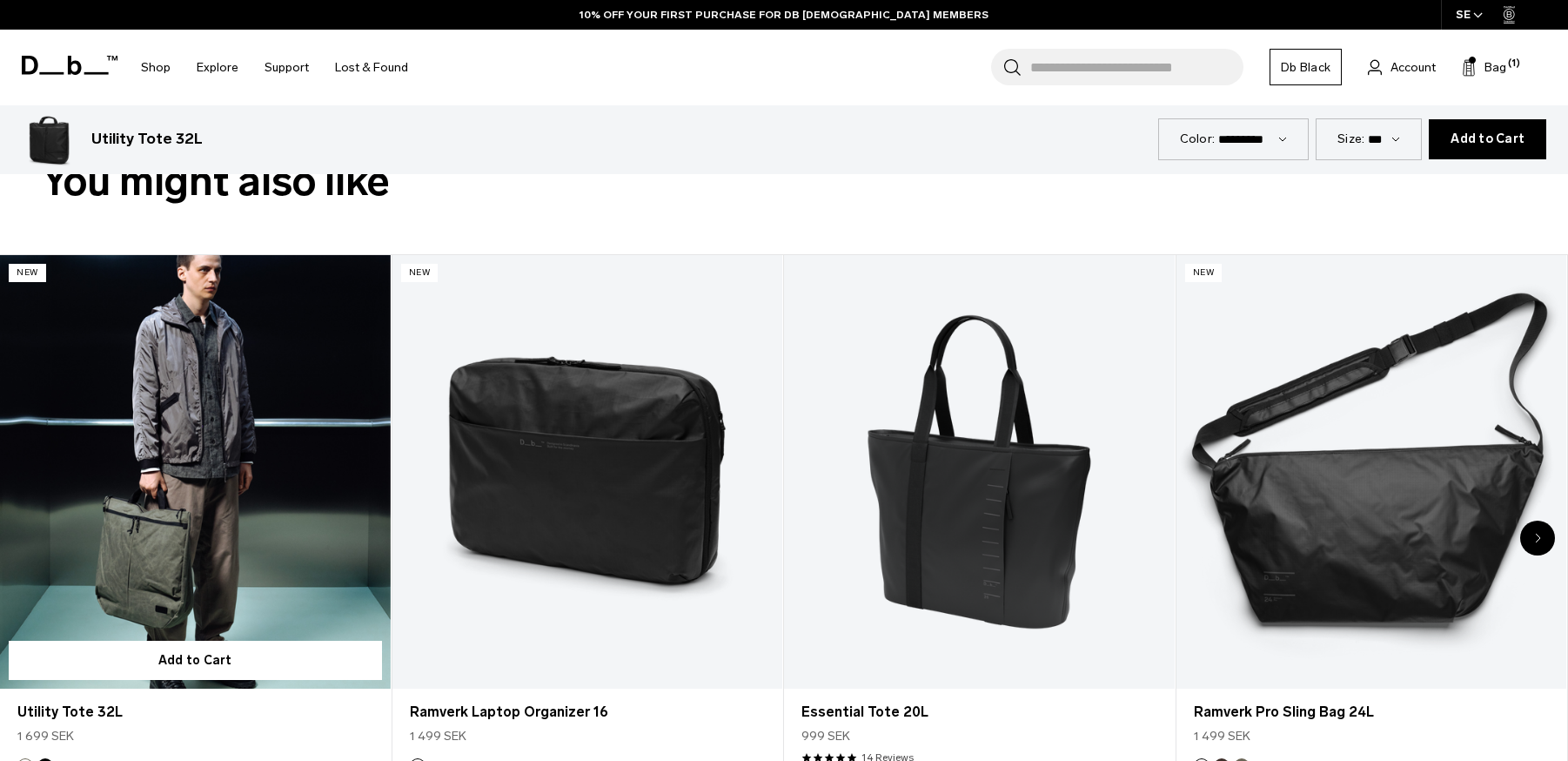
click at [175, 538] on link "Utility Tote 32L" at bounding box center [195, 471] width 390 height 434
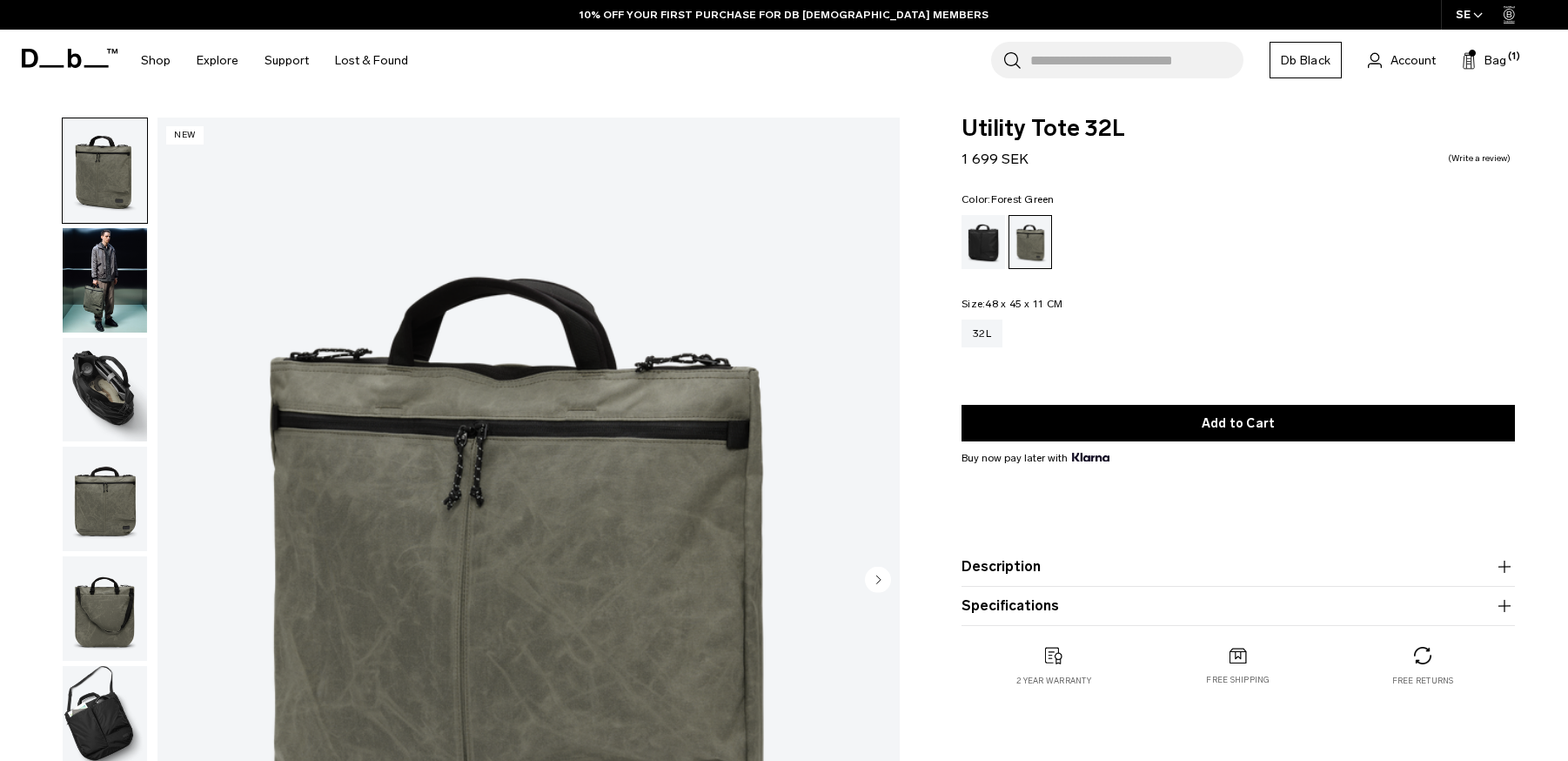
click at [120, 509] on img "button" at bounding box center [105, 498] width 85 height 104
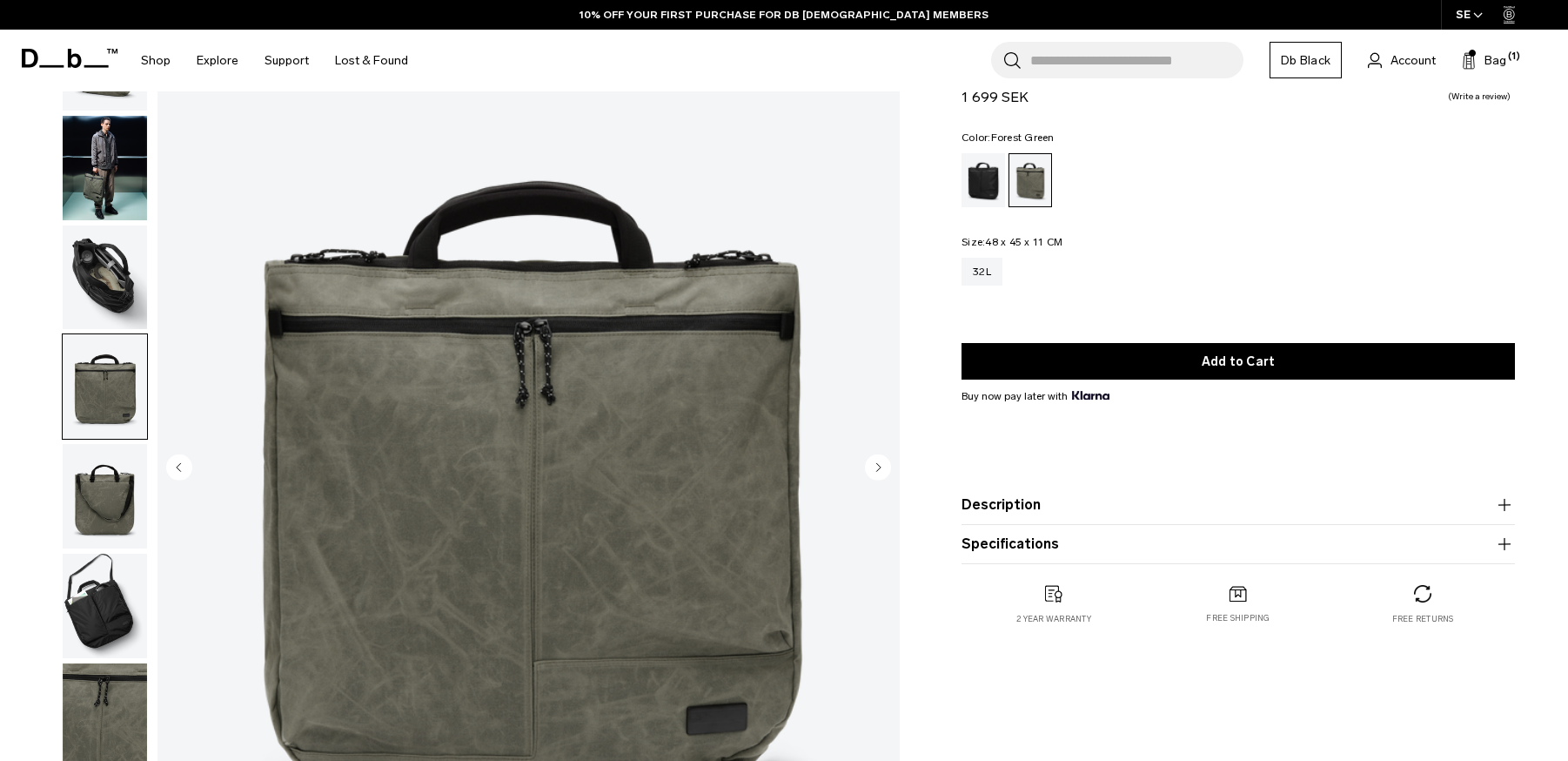
scroll to position [158, 0]
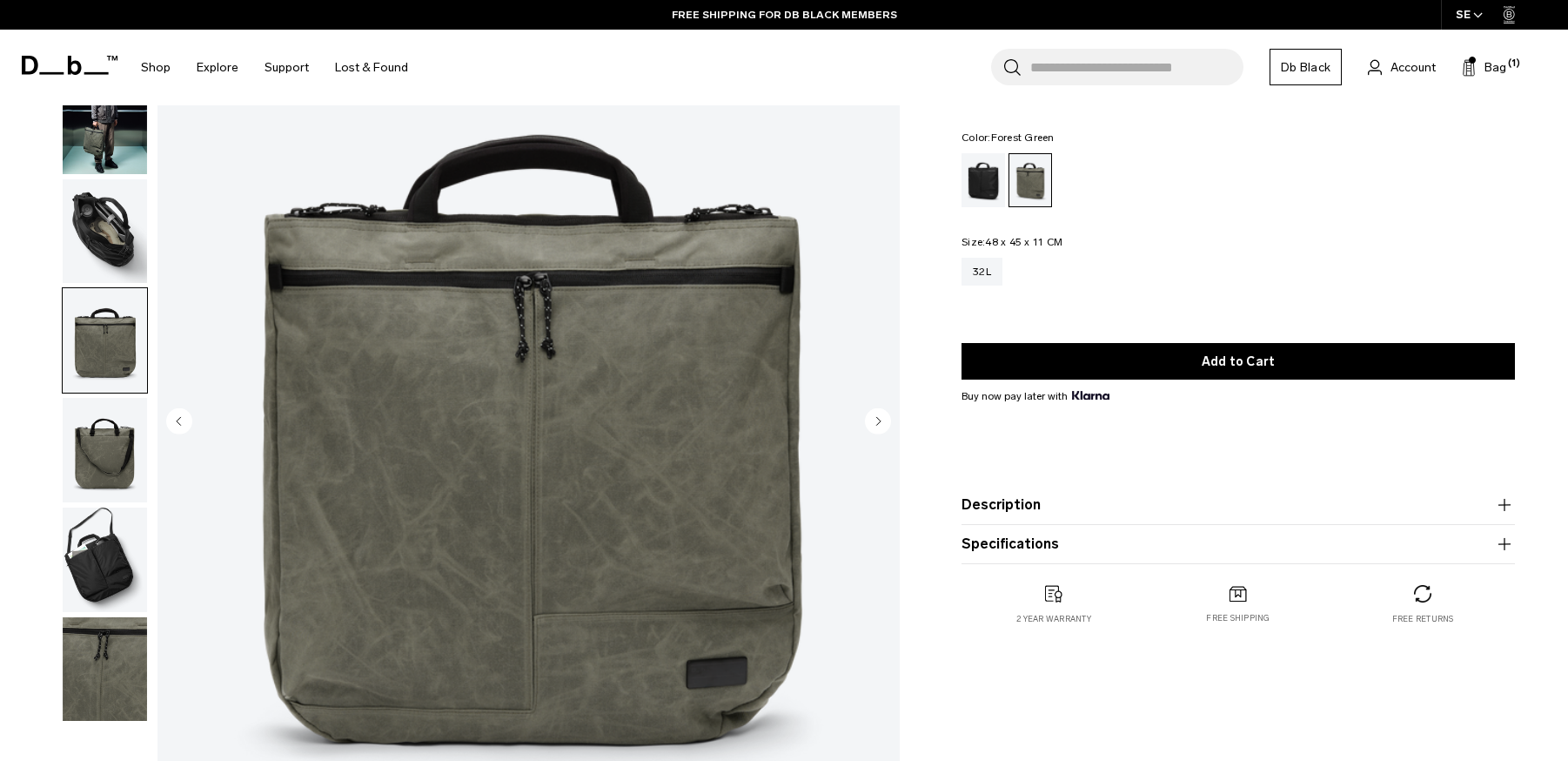
click at [1263, 510] on button "Description" at bounding box center [1238, 504] width 553 height 21
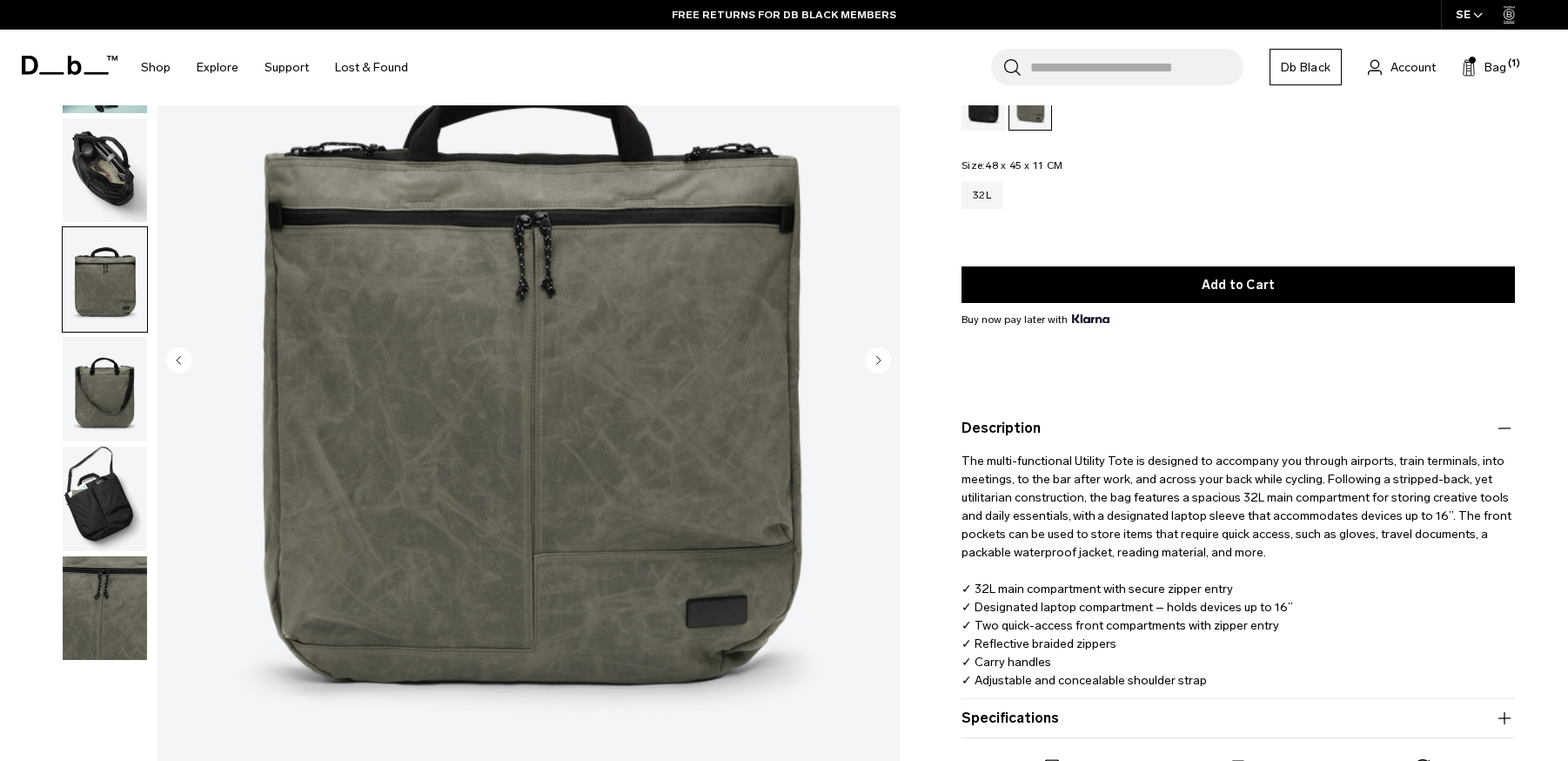
scroll to position [166, 0]
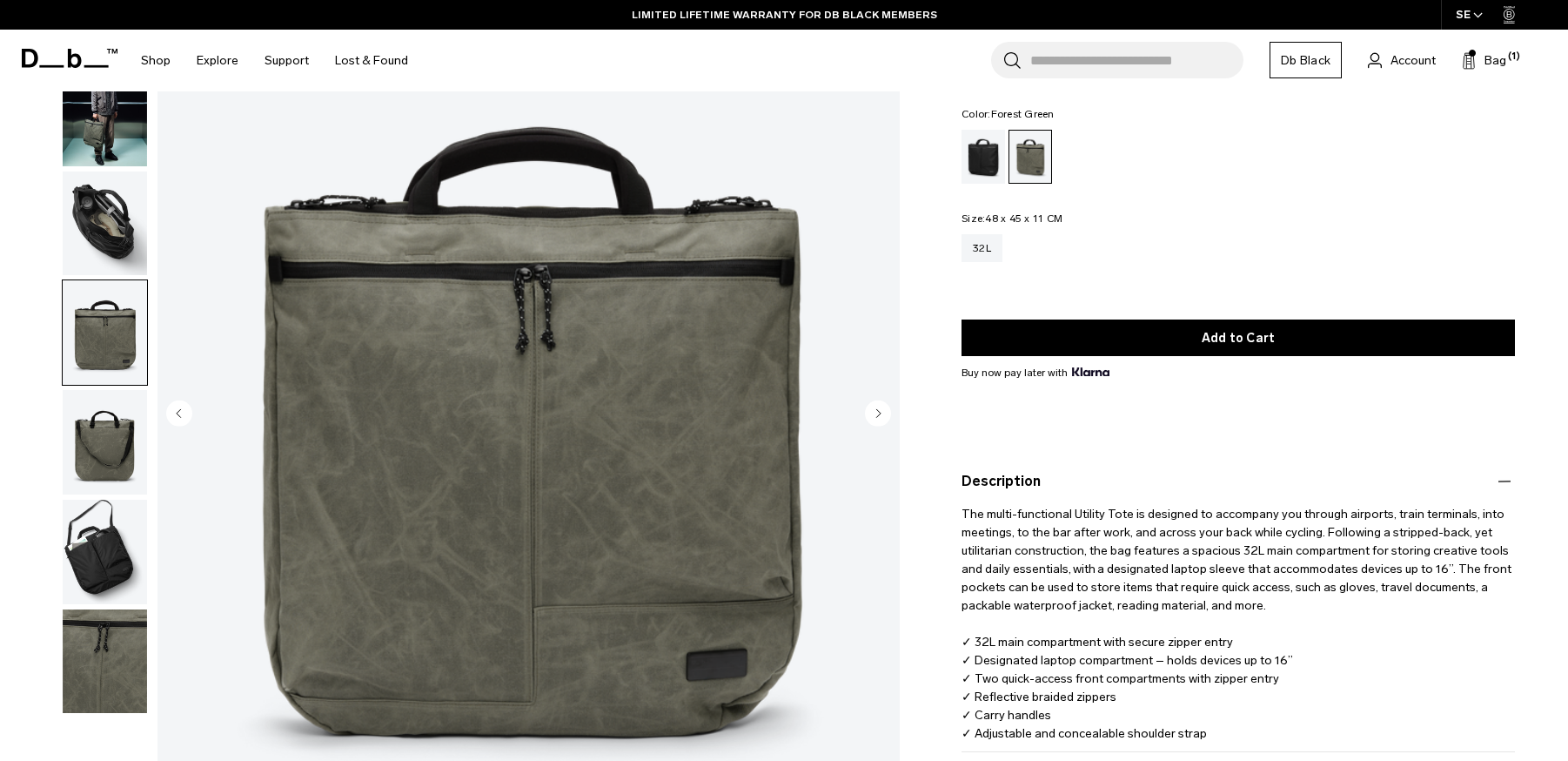
click at [104, 433] on img "button" at bounding box center [105, 442] width 85 height 104
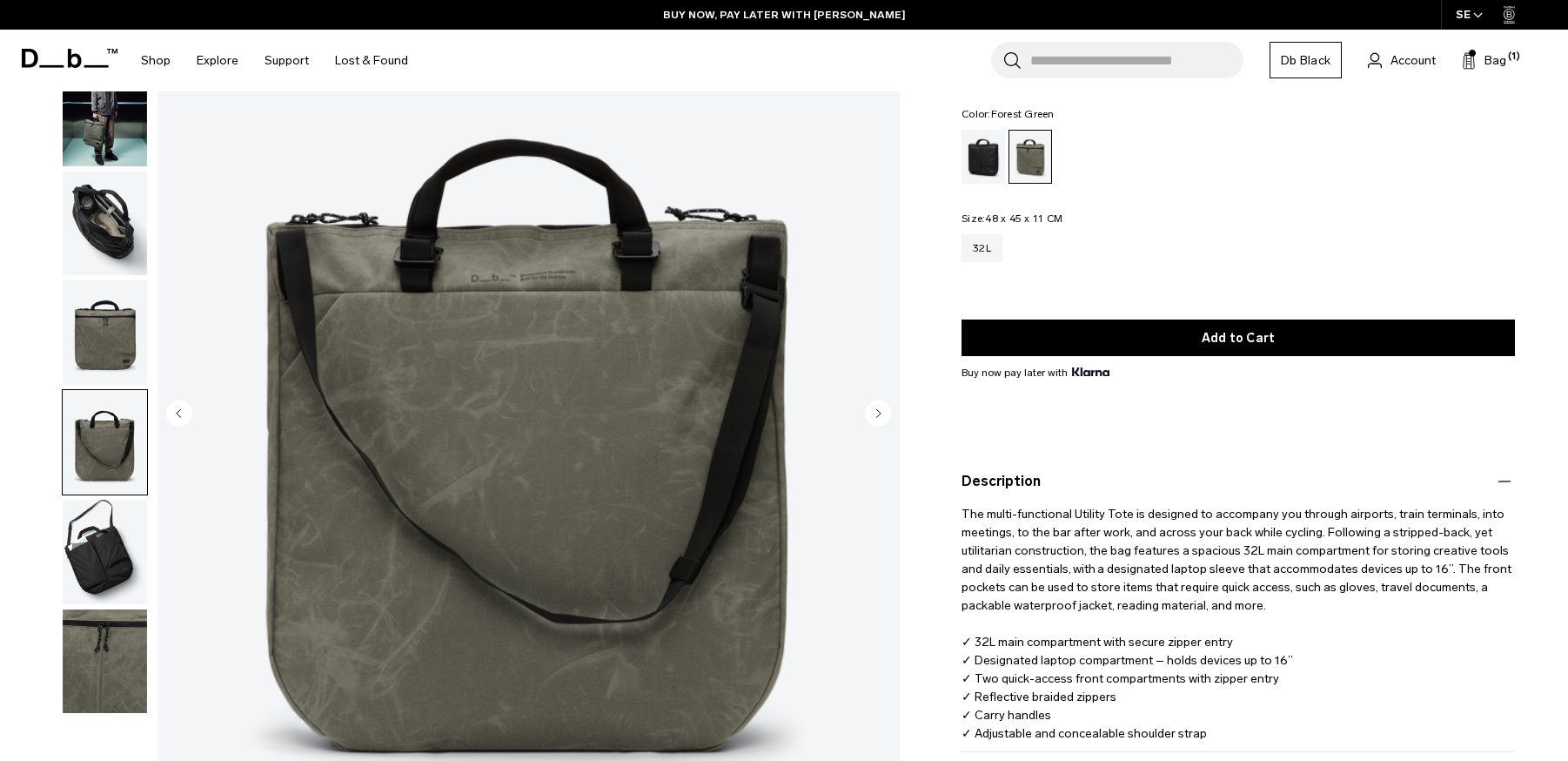
click at [94, 337] on img "button" at bounding box center [105, 332] width 85 height 104
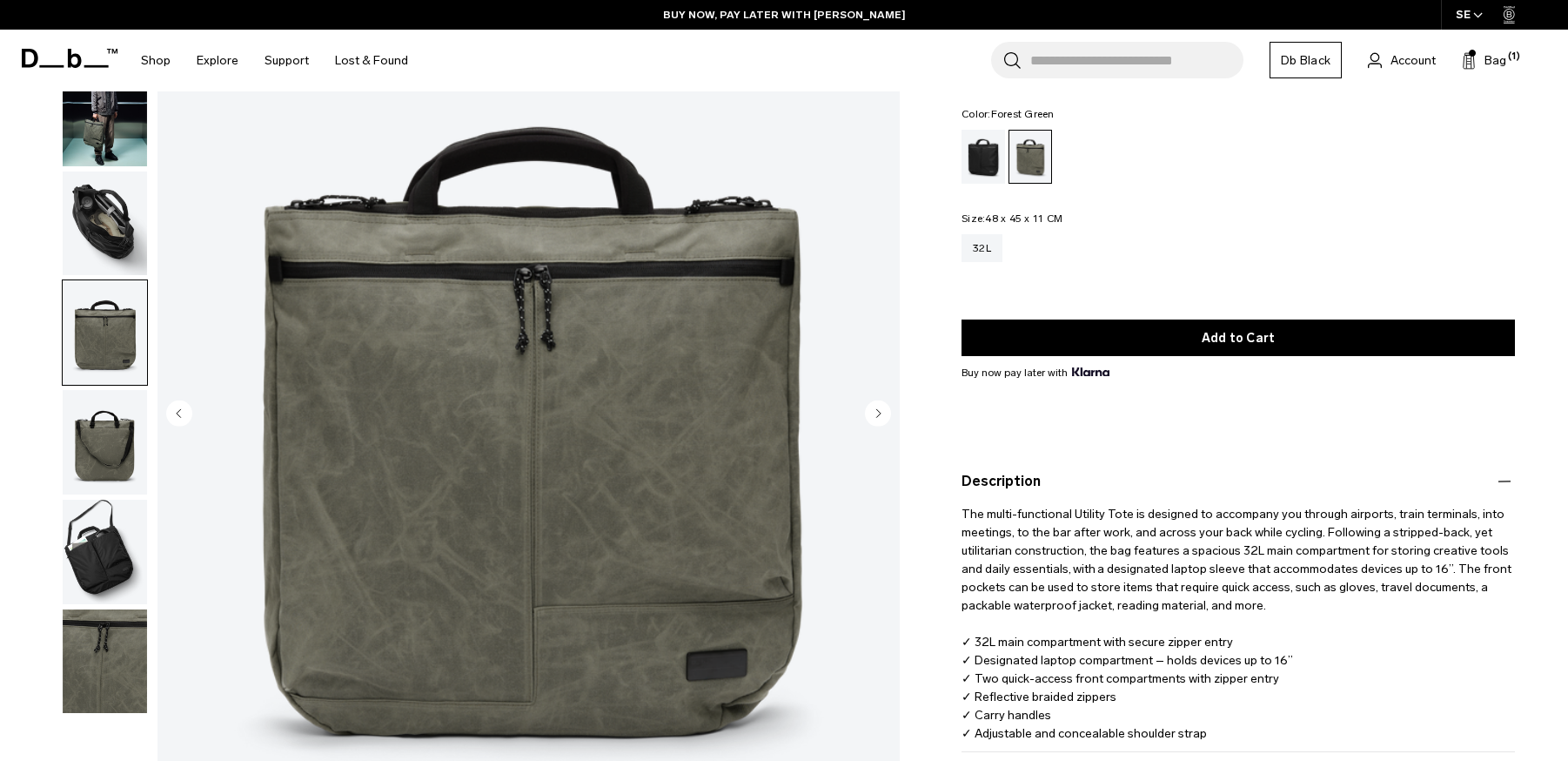
click at [111, 239] on img "button" at bounding box center [105, 223] width 85 height 104
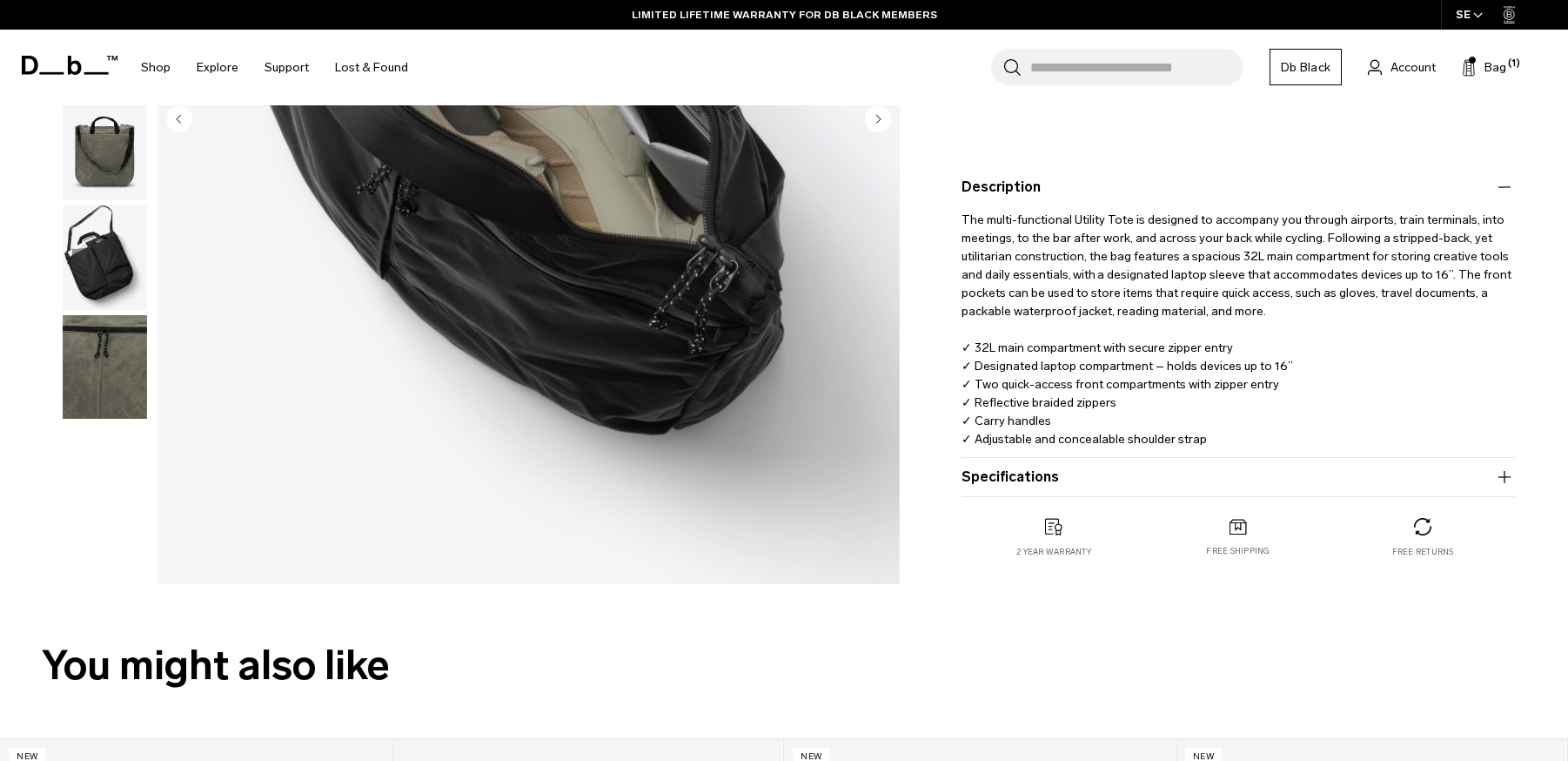
scroll to position [478, 0]
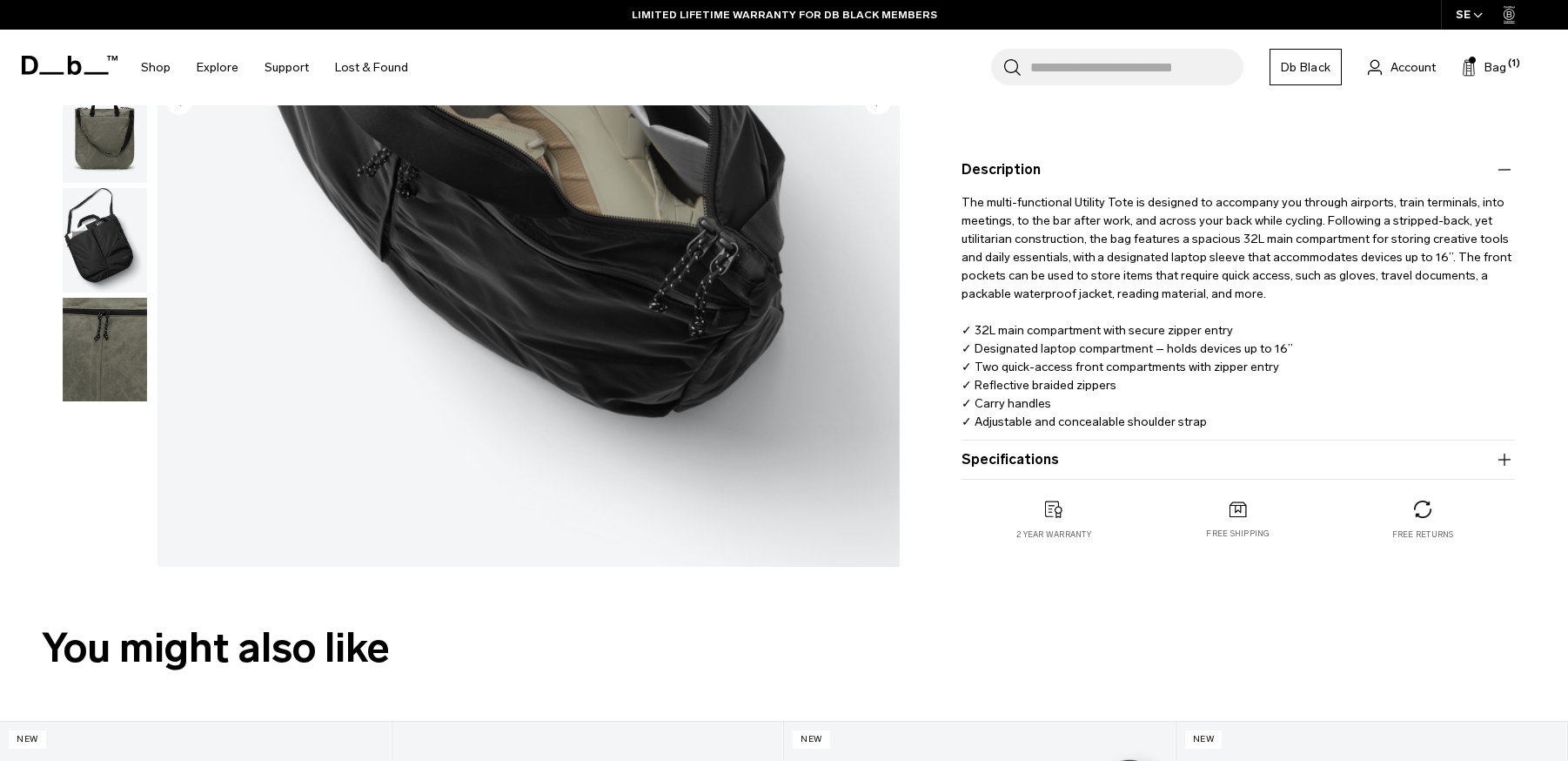
click at [1084, 461] on button "Specifications" at bounding box center [1238, 459] width 553 height 21
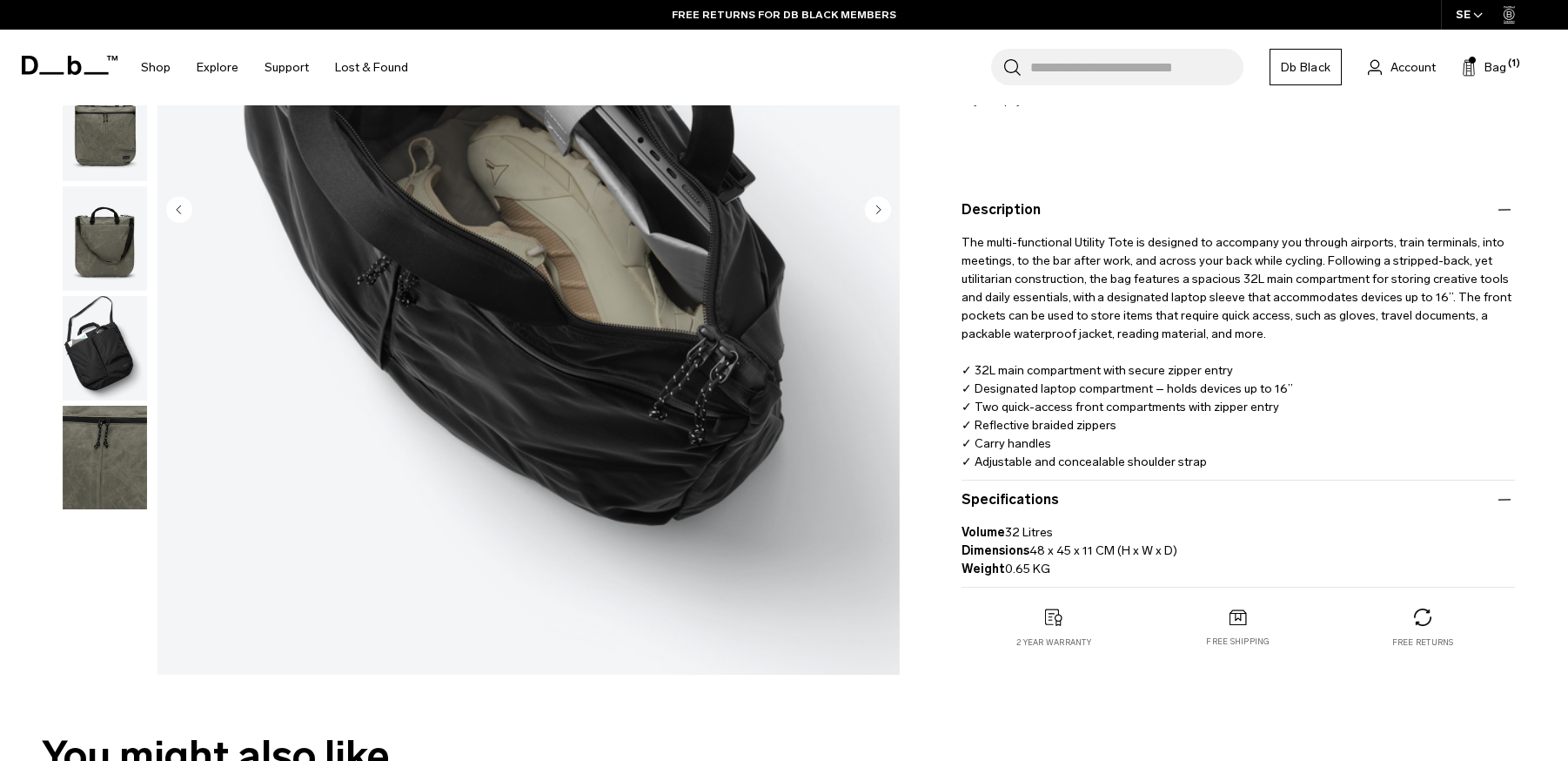
scroll to position [397, 0]
